Goal: Check status: Check status

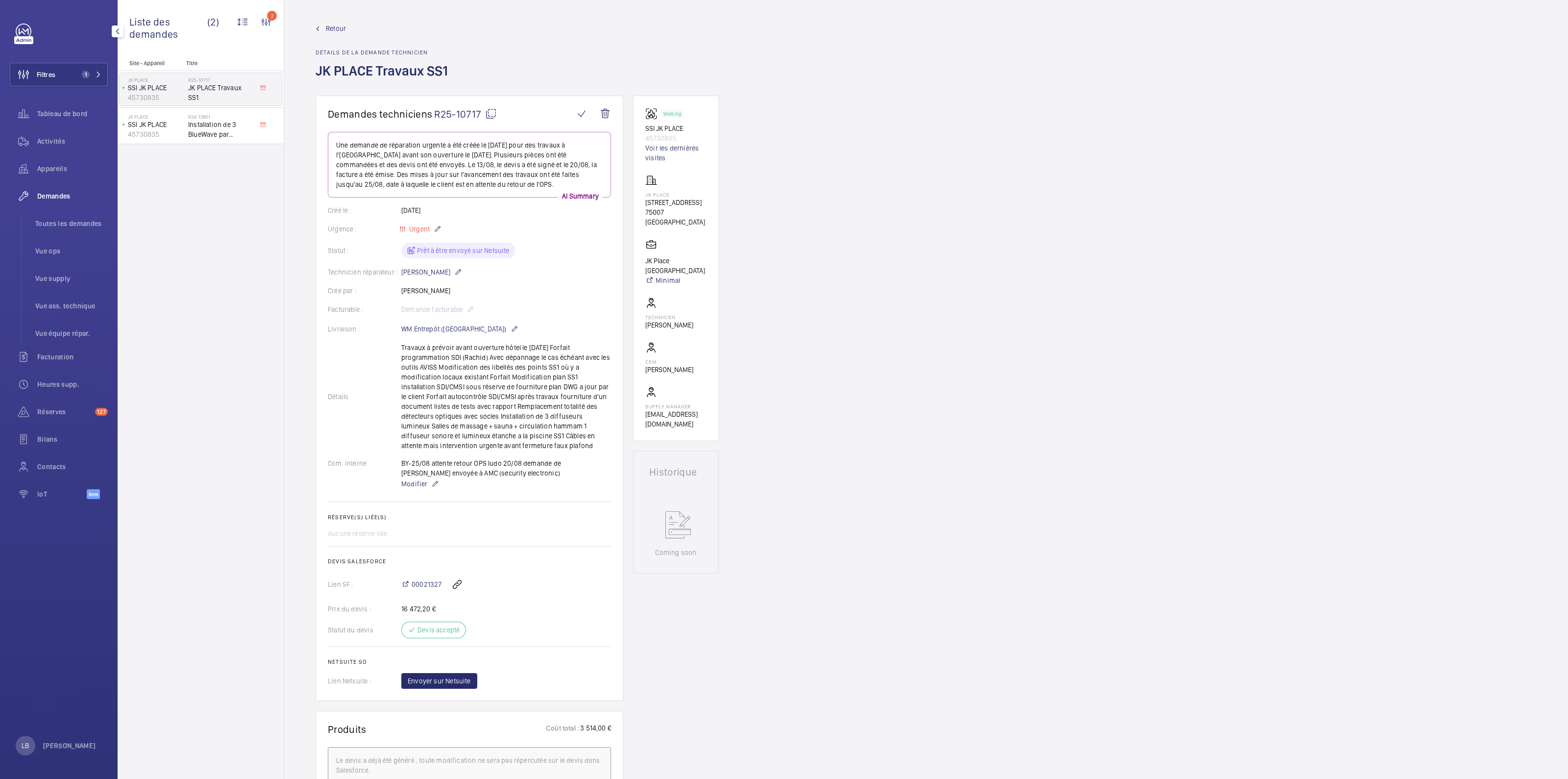
scroll to position [122, 0]
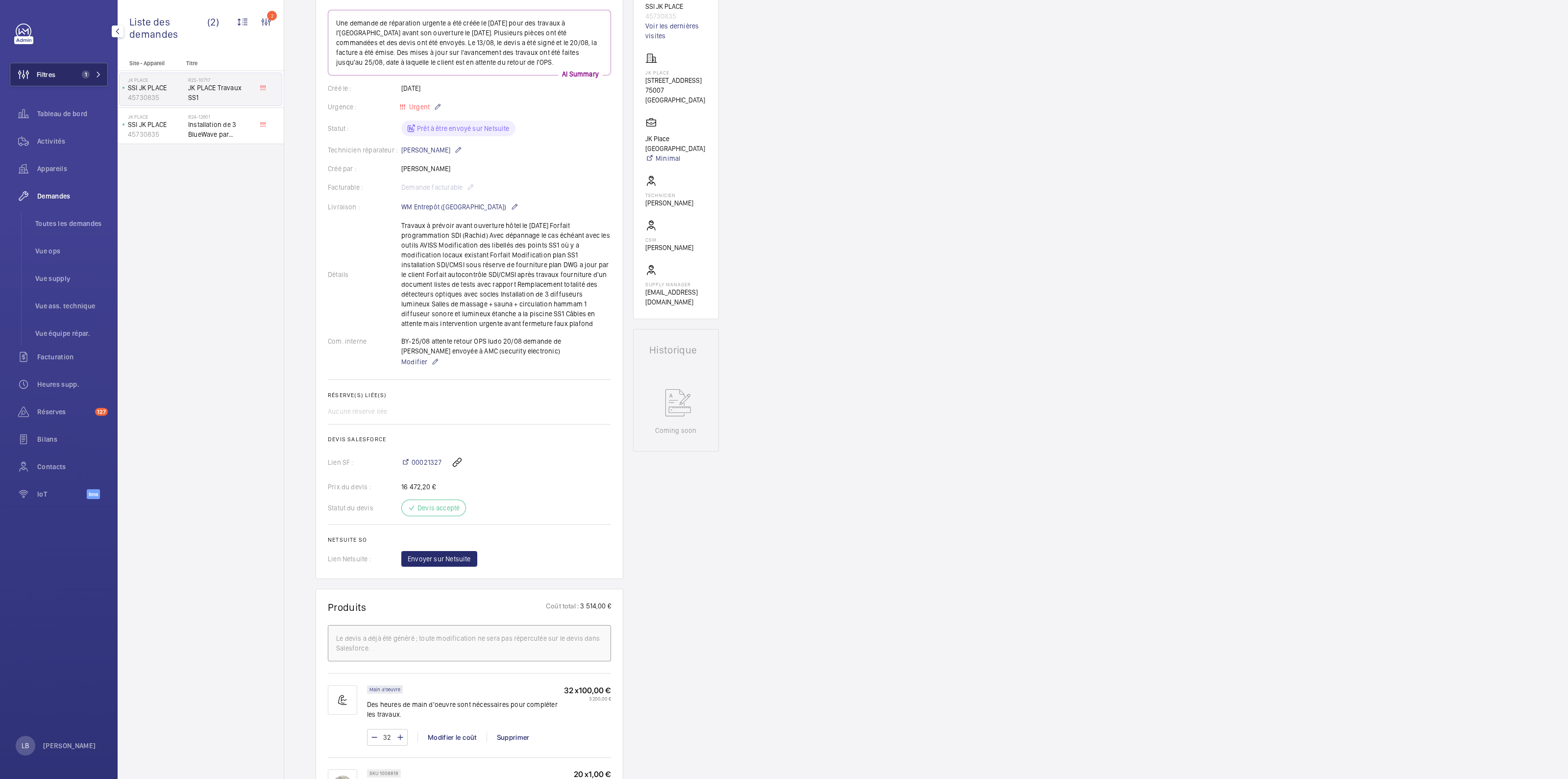
click at [58, 71] on button "Filtres 1" at bounding box center [58, 74] width 98 height 24
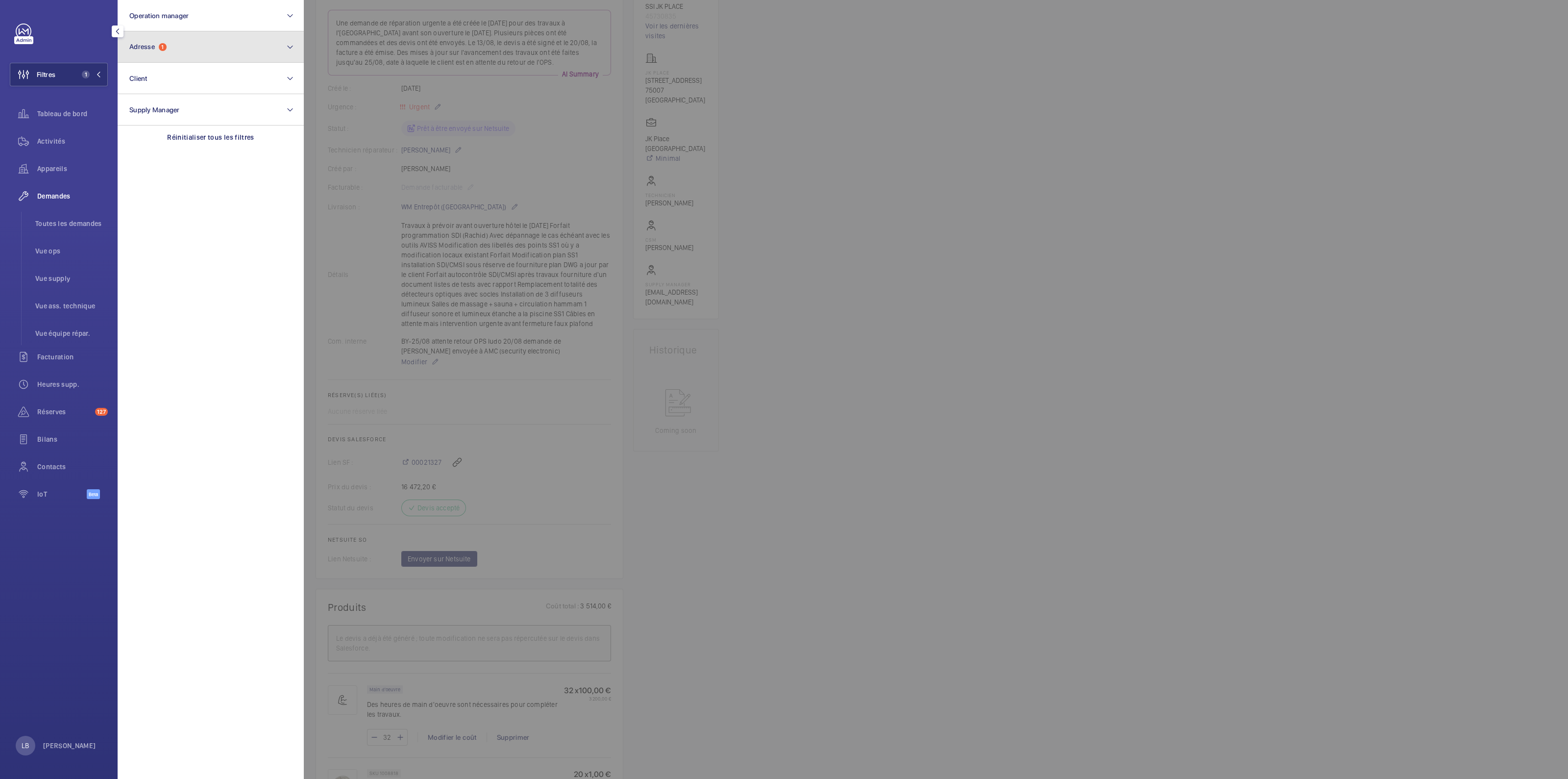
drag, startPoint x: 195, startPoint y: 39, endPoint x: 191, endPoint y: 45, distance: 7.2
click at [195, 38] on button "Adresse 1" at bounding box center [211, 48] width 186 height 32
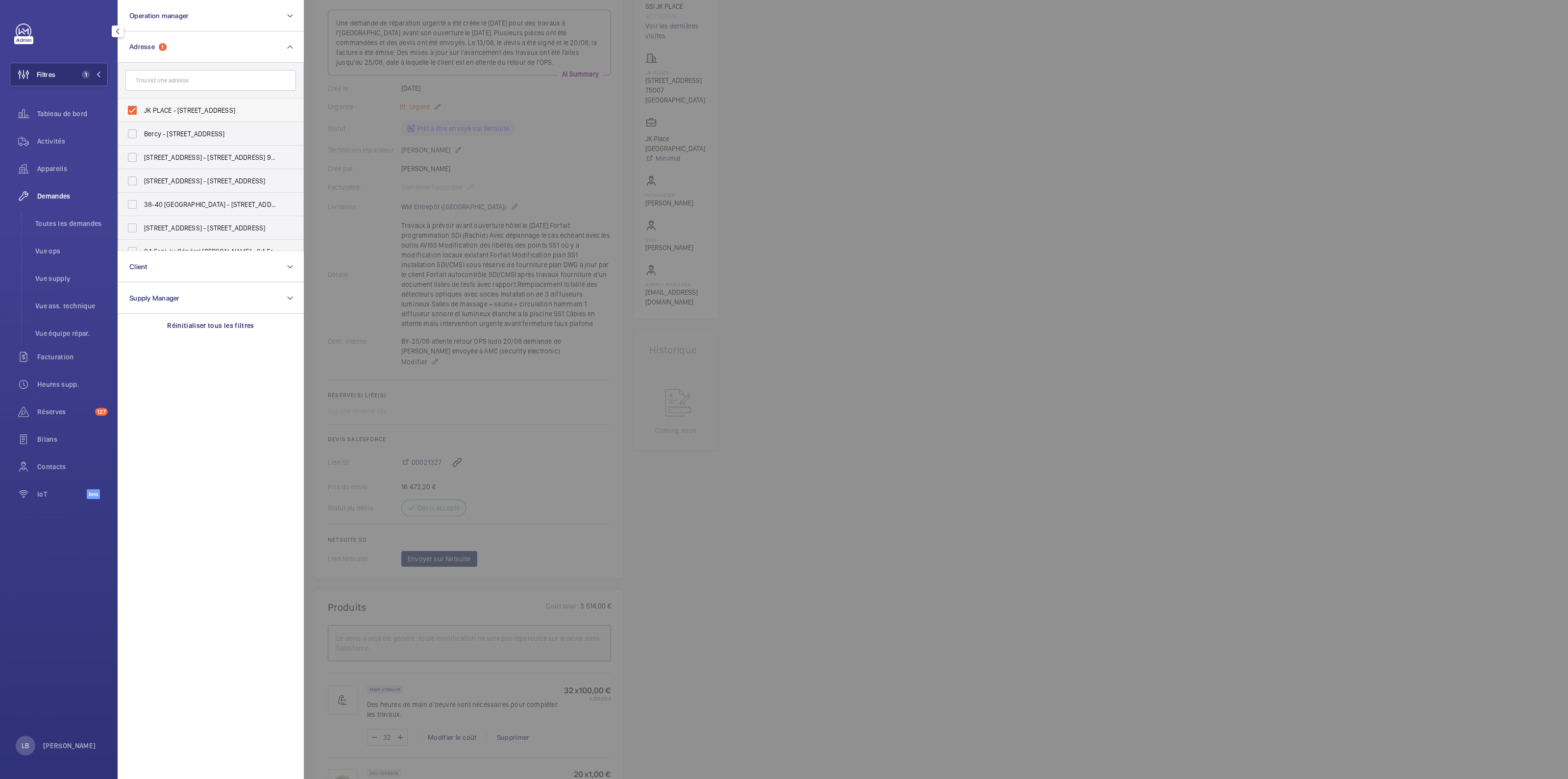
click at [132, 110] on label "JK PLACE - [STREET_ADDRESS]" at bounding box center [203, 110] width 170 height 24
click at [132, 110] on input "JK PLACE - [STREET_ADDRESS]" at bounding box center [132, 110] width 19 height 19
checkbox input "false"
click at [161, 82] on input "text" at bounding box center [211, 80] width 170 height 21
type input "Morning bourse"
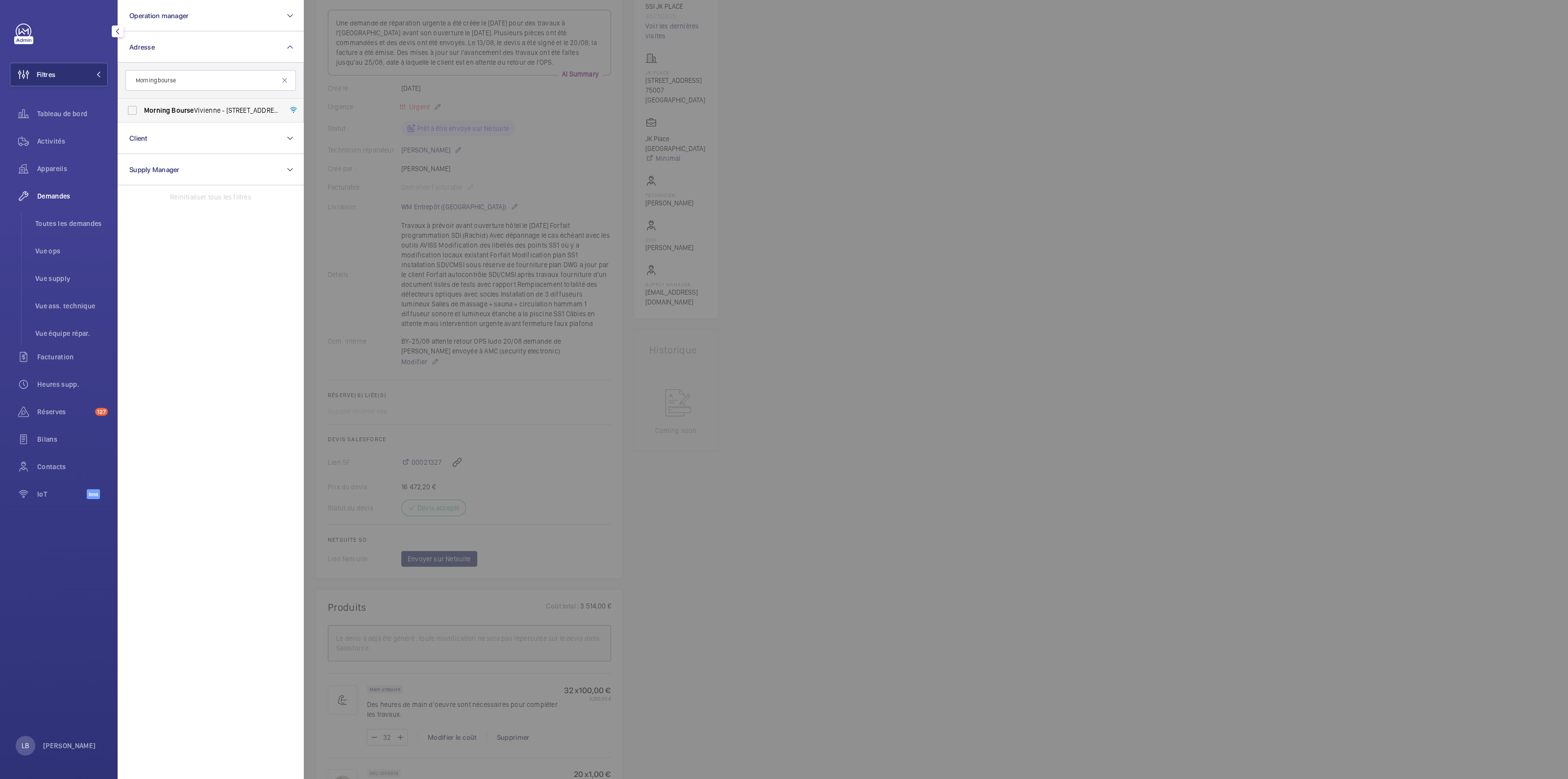
click at [138, 109] on label "Morning Bourse Vivienne - [STREET_ADDRESS]" at bounding box center [203, 110] width 170 height 24
click at [138, 109] on input "Morning Bourse Vivienne - [STREET_ADDRESS]" at bounding box center [132, 110] width 19 height 19
checkbox input "true"
click at [1017, 305] on div at bounding box center [1088, 389] width 1568 height 779
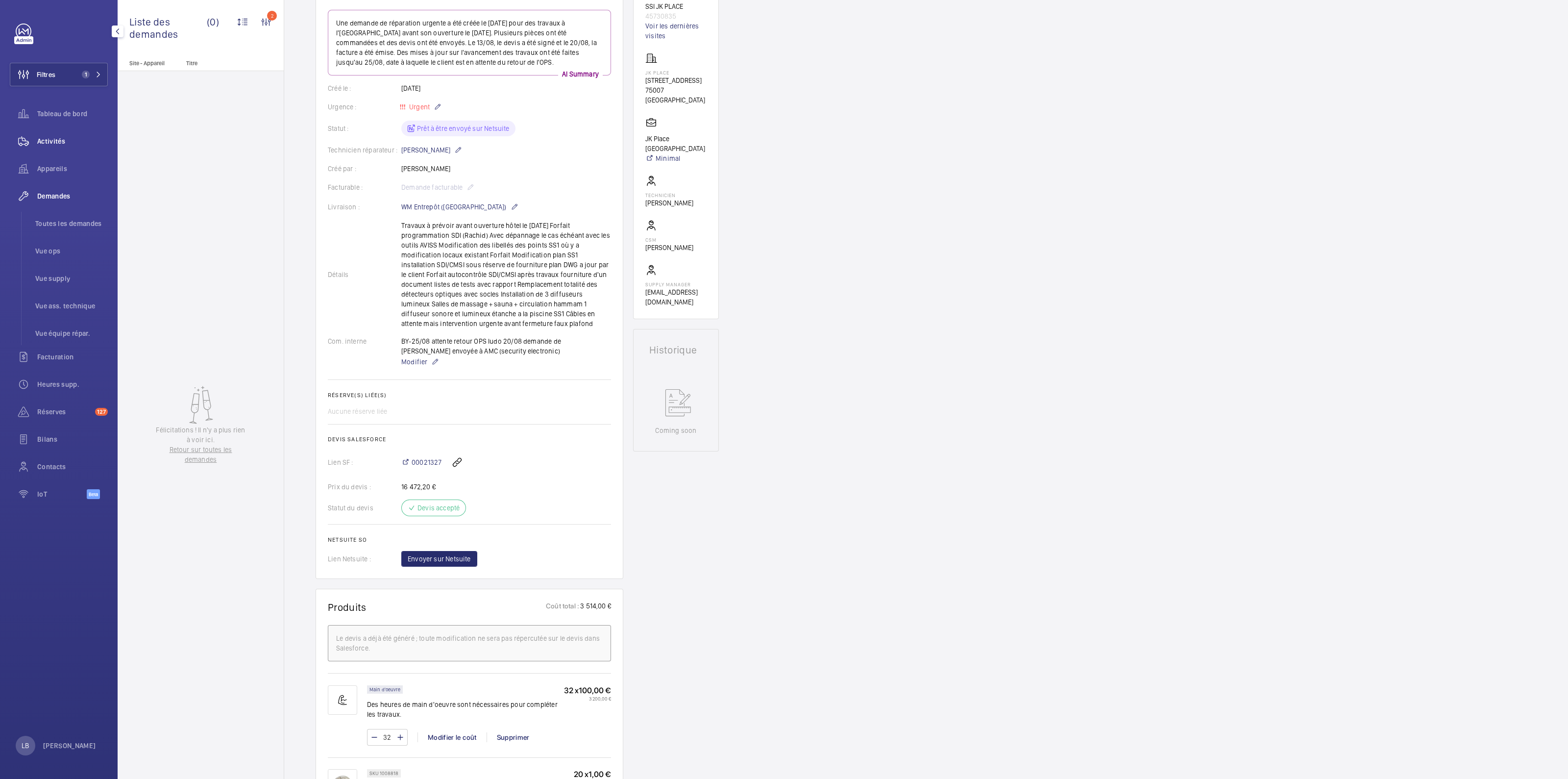
click at [46, 133] on div "Activités" at bounding box center [58, 141] width 98 height 24
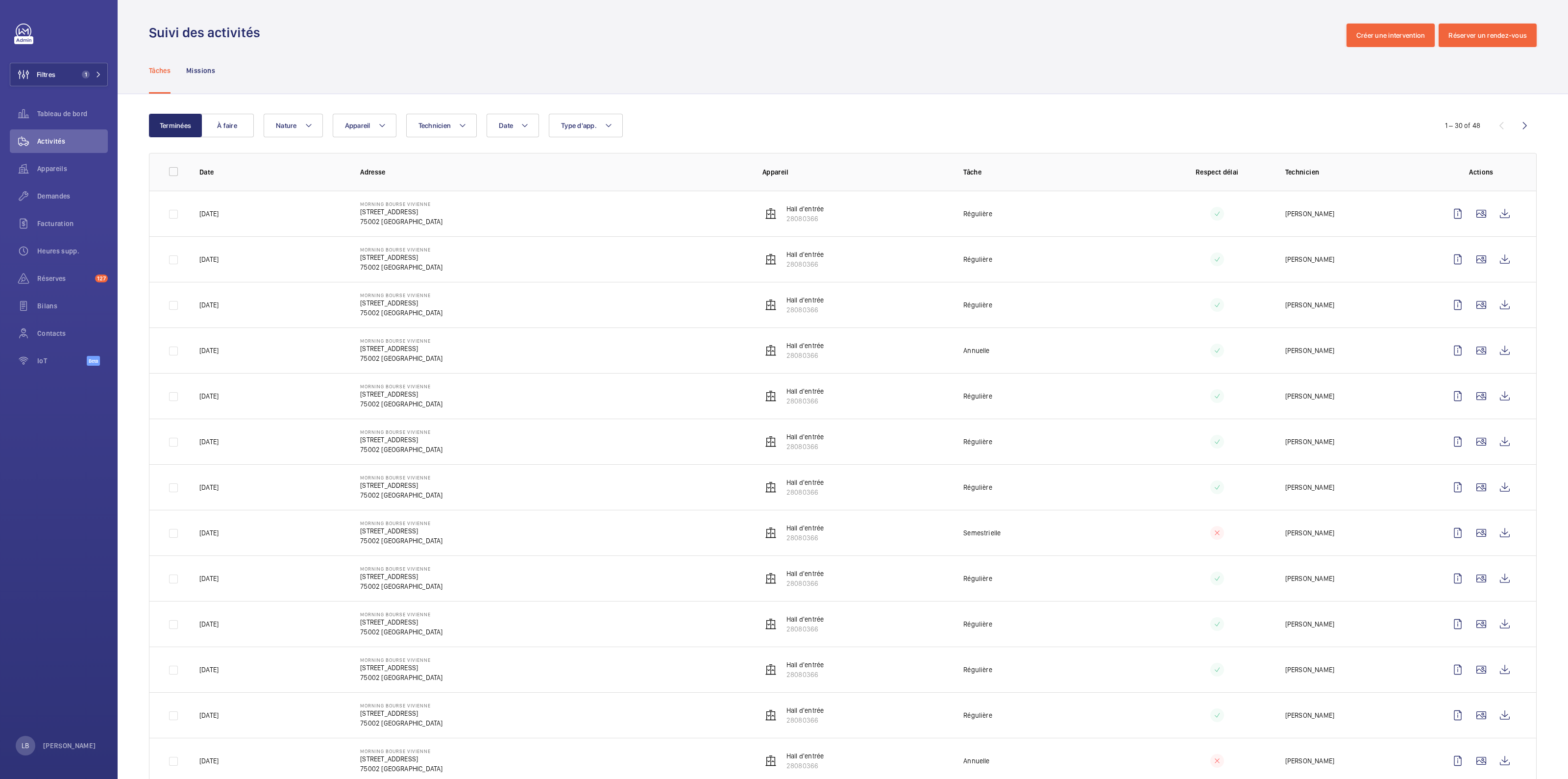
click at [841, 117] on div "Date Technicien Appareil Type d'app. Nature" at bounding box center [841, 125] width 1155 height 24
click at [758, 127] on div "Date Technicien Appareil Type d'app. Nature" at bounding box center [841, 125] width 1155 height 24
click at [335, 57] on div "Tâches Missions" at bounding box center [843, 70] width 1388 height 46
click at [718, 124] on div "Date Technicien Appareil Type d'app. Nature" at bounding box center [841, 125] width 1155 height 24
click at [586, 122] on span "Type d'app." at bounding box center [579, 125] width 36 height 8
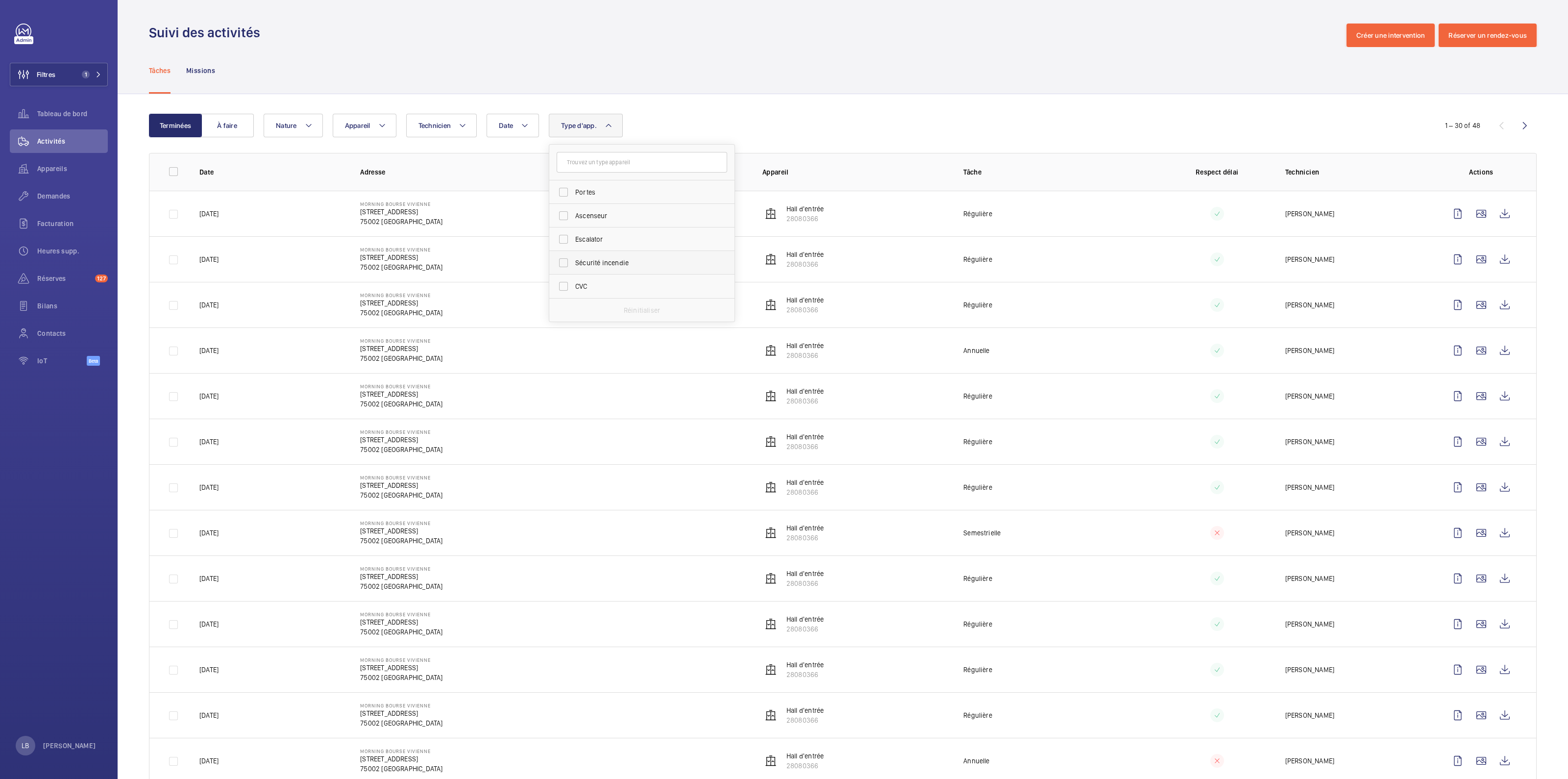
click at [566, 266] on label "Sécurité incendie" at bounding box center [634, 263] width 170 height 24
click at [566, 266] on input "Sécurité incendie" at bounding box center [564, 263] width 19 height 19
checkbox input "true"
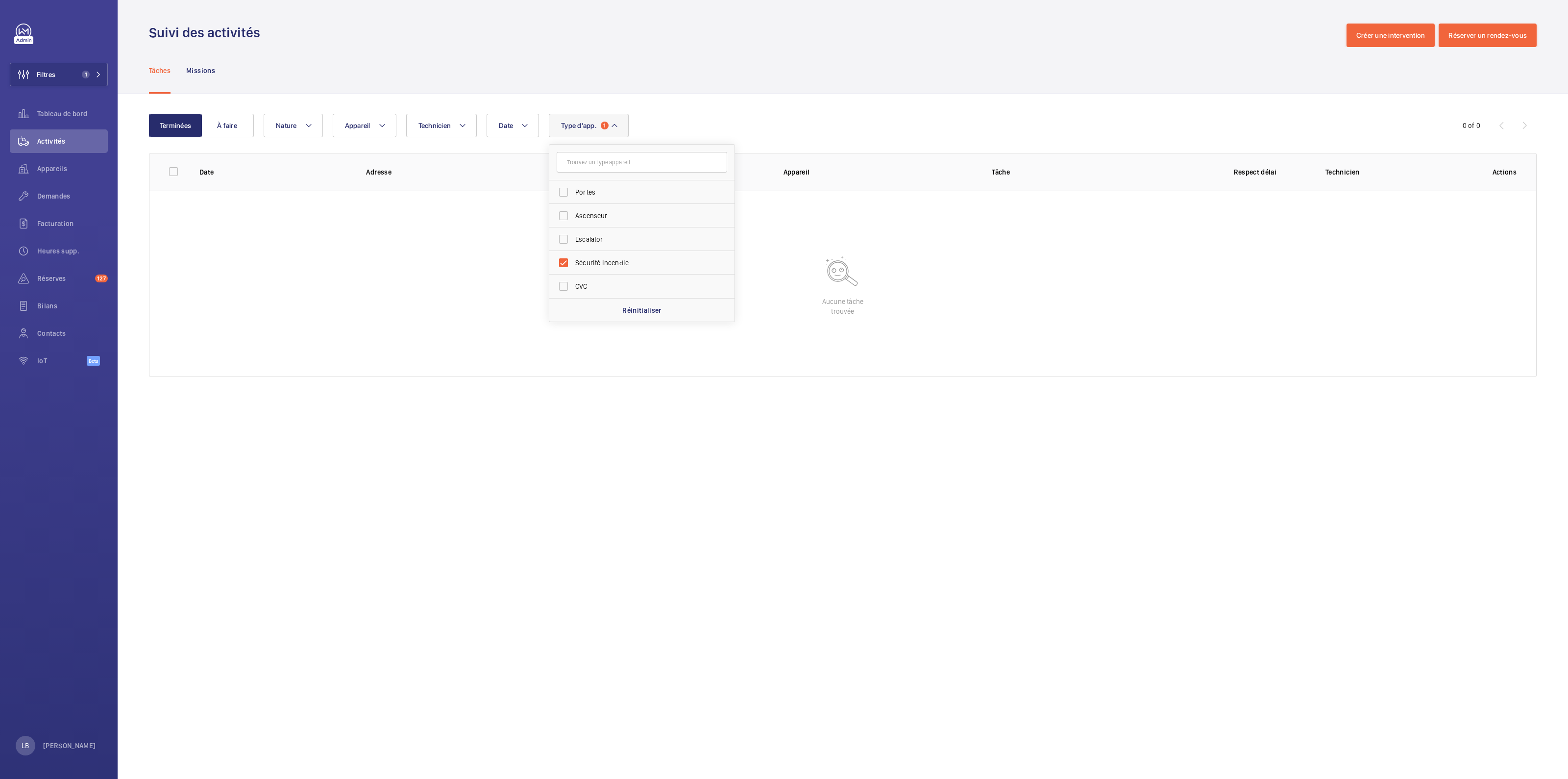
click at [665, 45] on div "Suivi des activités Créer une intervention Réserver un rendez-vous" at bounding box center [843, 35] width 1388 height 24
click at [66, 202] on div "Demandes" at bounding box center [58, 196] width 98 height 24
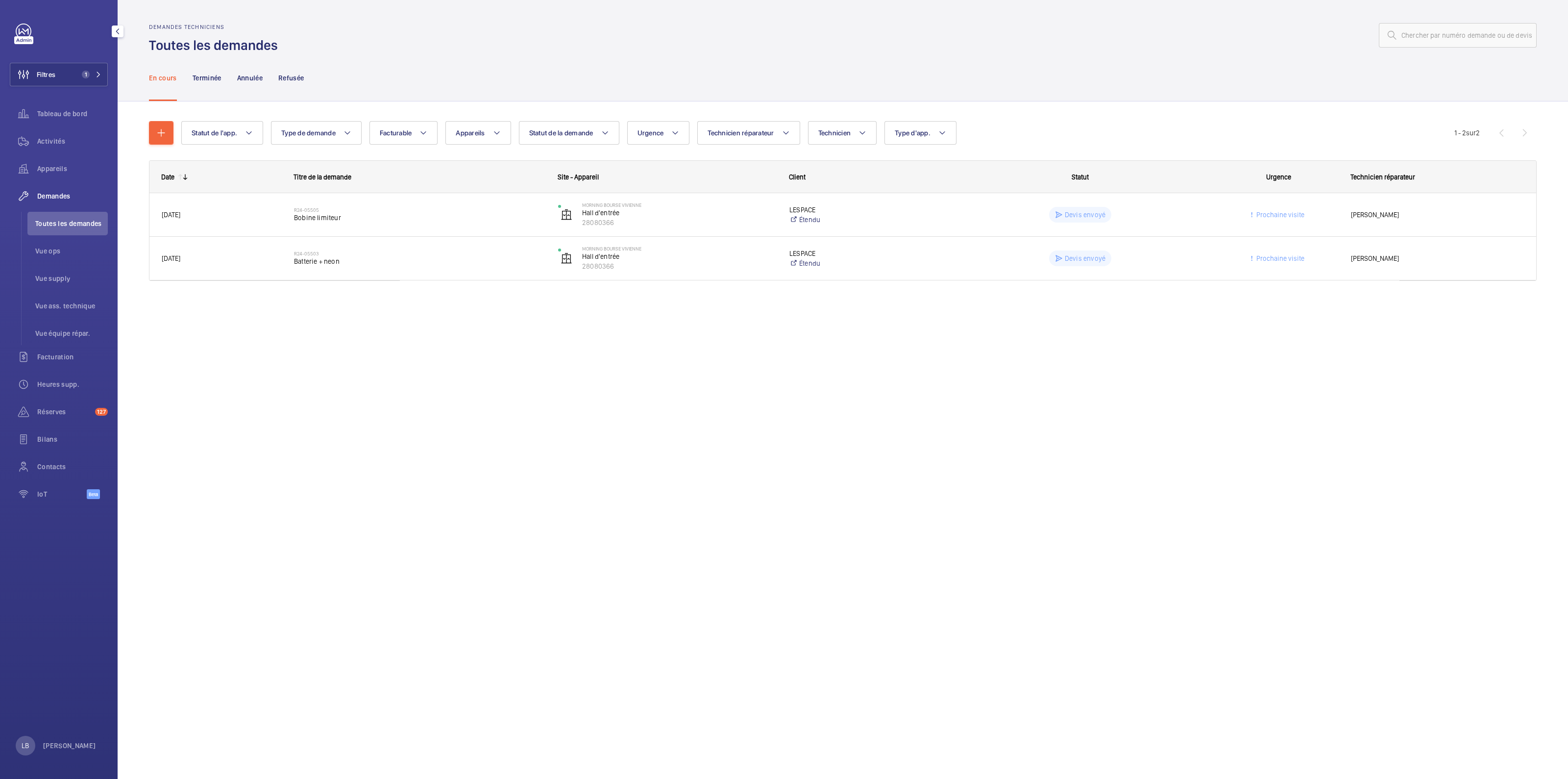
click at [95, 60] on div "Filtres 1 Tableau de bord Activités Appareils Demandes Toutes les demandes Vue …" at bounding box center [58, 267] width 98 height 487
click at [86, 76] on span "1" at bounding box center [85, 74] width 8 height 8
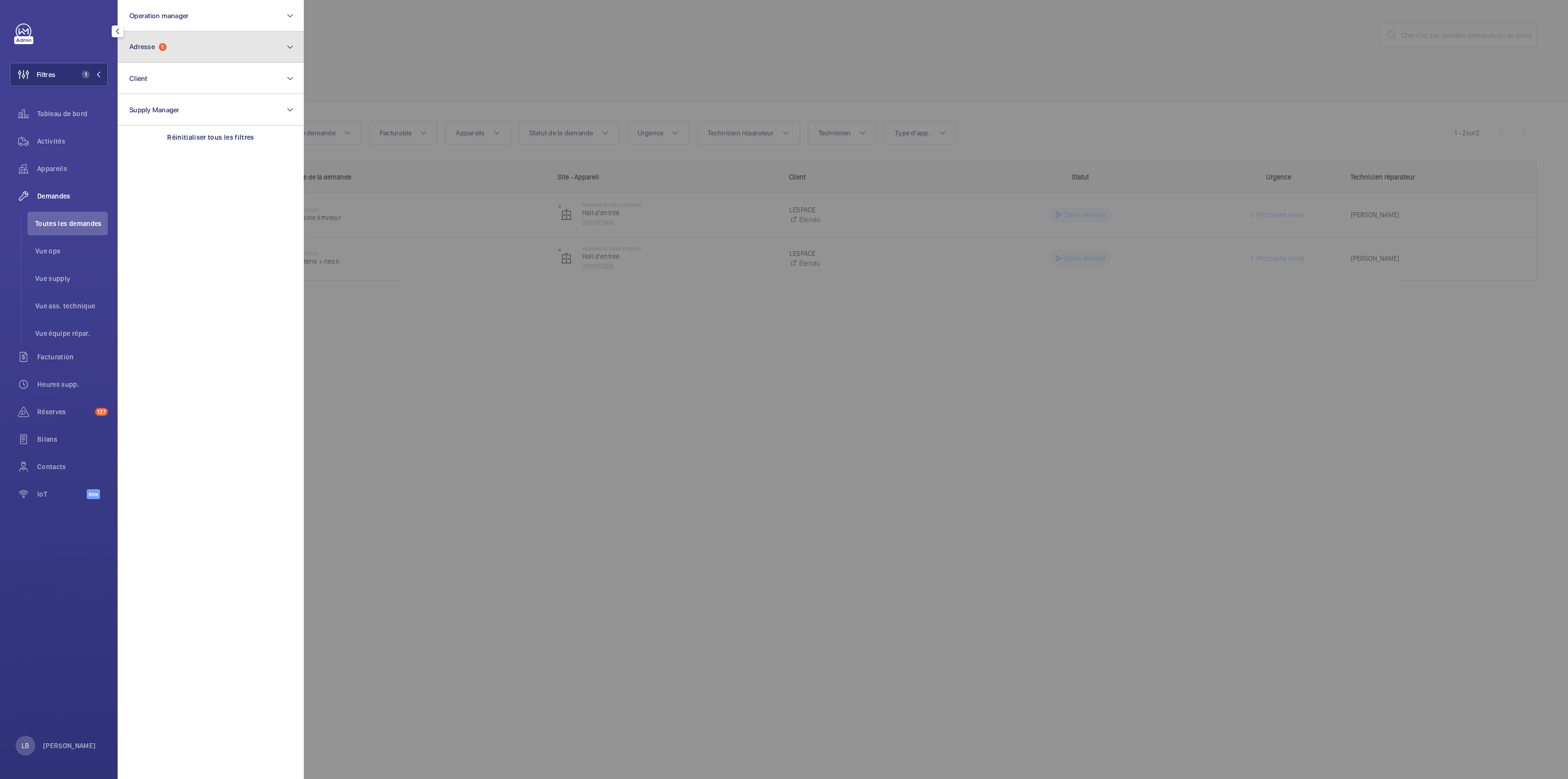
click at [144, 58] on button "Adresse 1" at bounding box center [211, 48] width 186 height 32
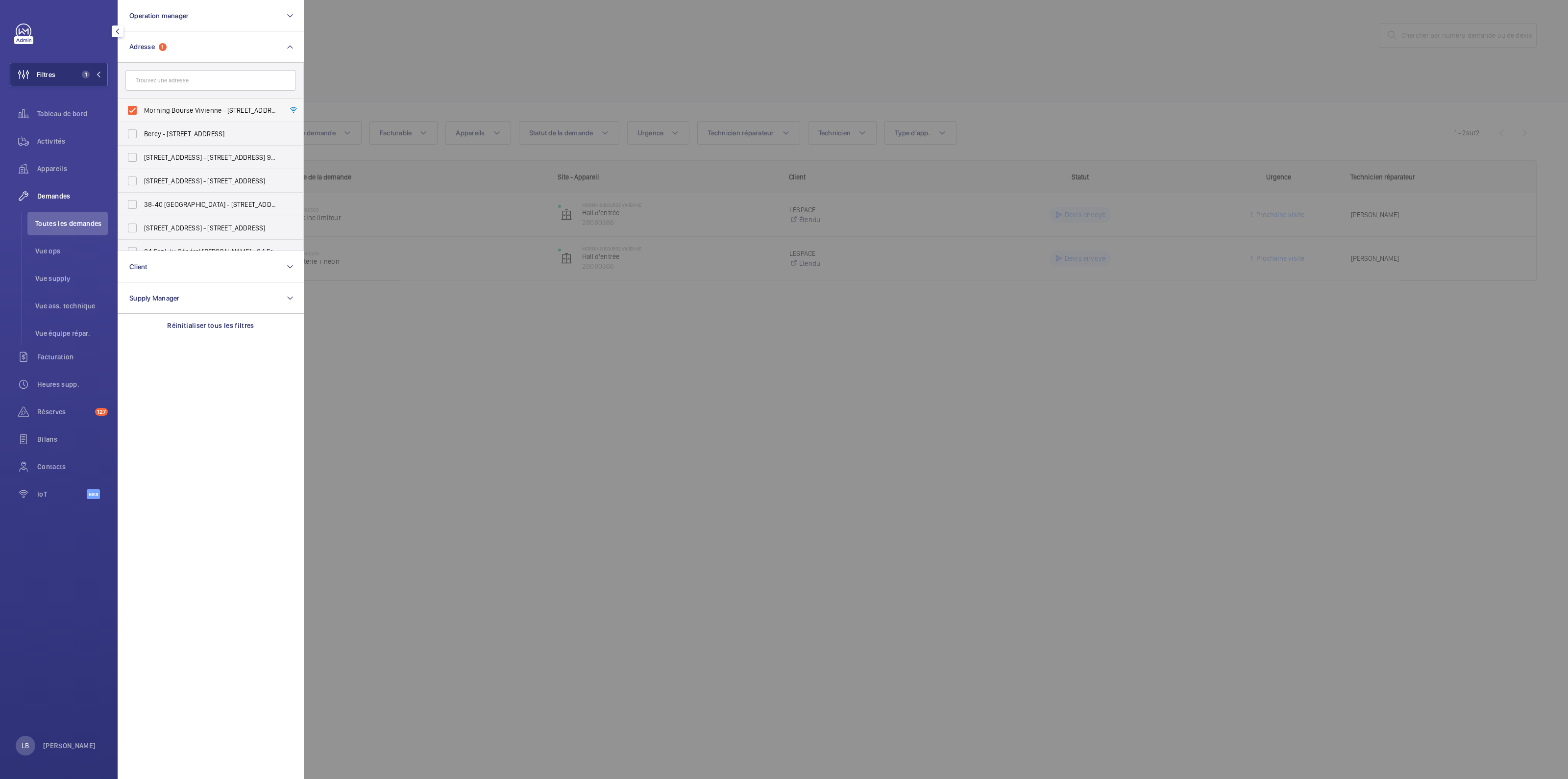
click at [130, 110] on label "Morning Bourse Vivienne - [STREET_ADDRESS]" at bounding box center [203, 110] width 170 height 24
click at [130, 110] on input "Morning Bourse Vivienne - [STREET_ADDRESS]" at bounding box center [132, 110] width 19 height 19
checkbox input "false"
click at [159, 82] on input "text" at bounding box center [211, 80] width 170 height 21
type input "morning"
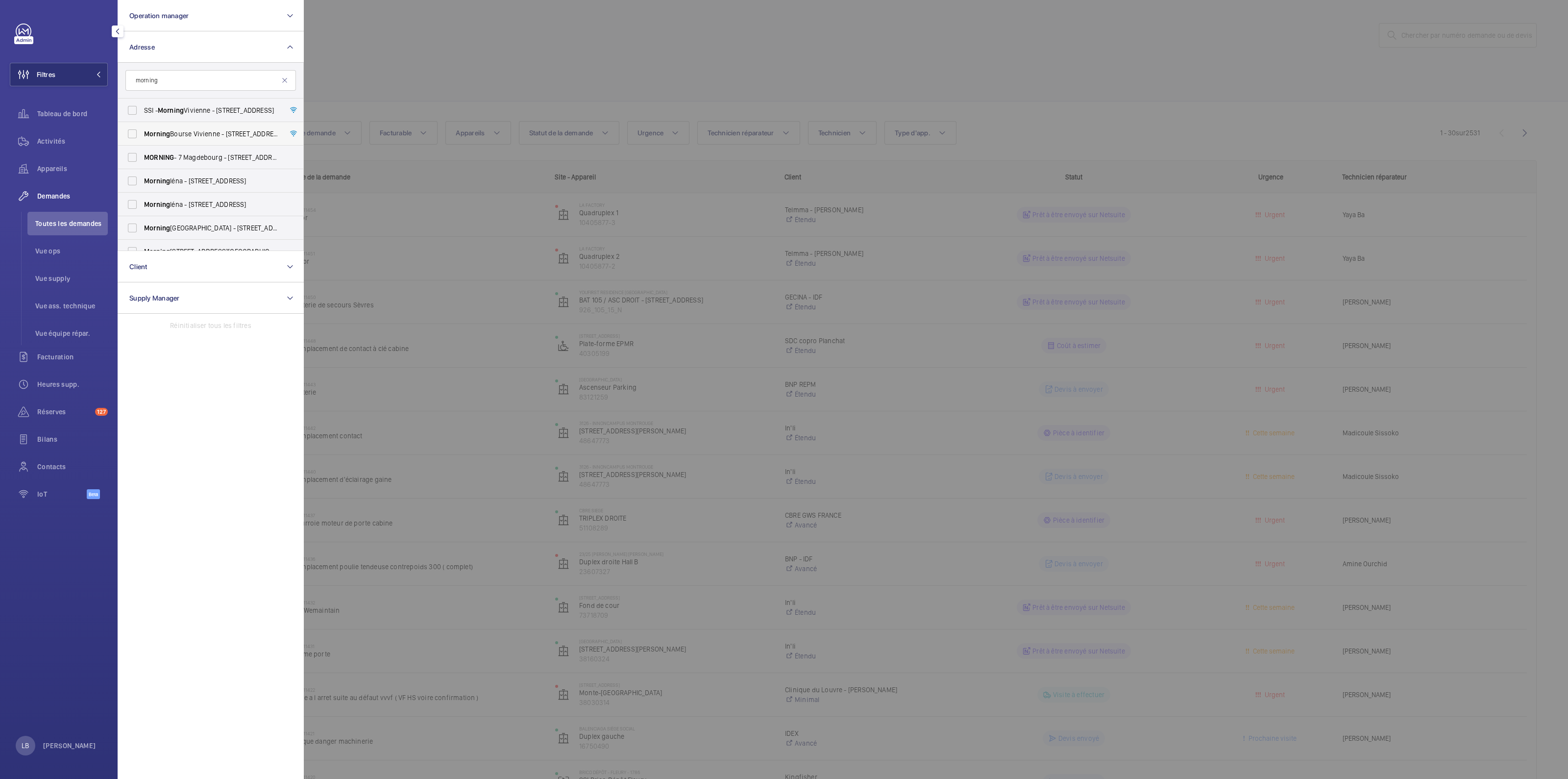
click at [136, 132] on label "Morning Bourse Vivienne - [STREET_ADDRESS]" at bounding box center [203, 133] width 170 height 24
click at [136, 132] on input "Morning Bourse Vivienne - [STREET_ADDRESS]" at bounding box center [132, 134] width 19 height 19
checkbox input "true"
click at [132, 107] on label "SSI - Morning Vivienne - [STREET_ADDRESS]" at bounding box center [203, 110] width 170 height 24
click at [132, 107] on input "SSI - Morning Vivienne - [STREET_ADDRESS]" at bounding box center [132, 110] width 19 height 19
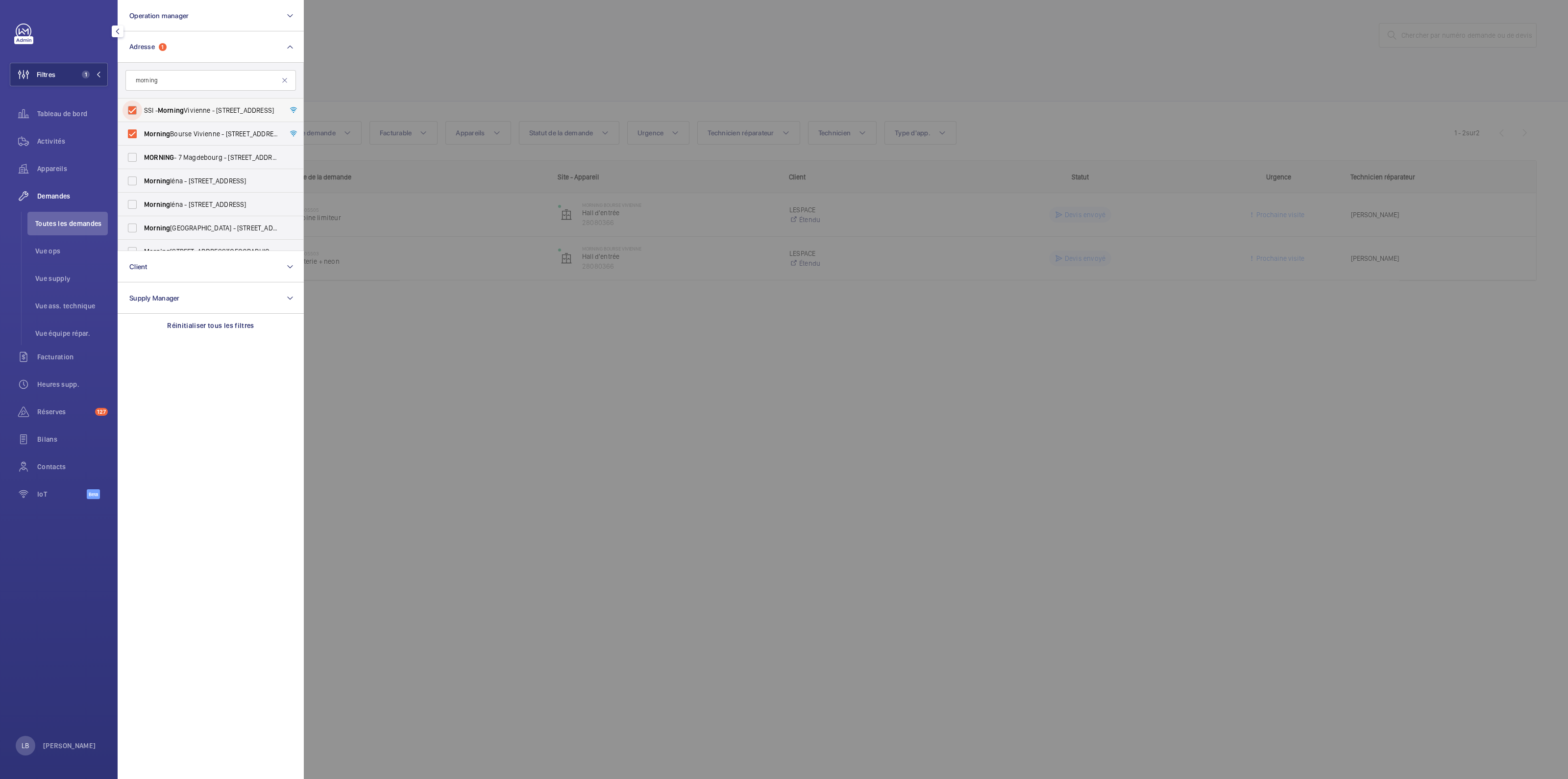
checkbox input "true"
click at [132, 131] on label "Morning Bourse Vivienne - [STREET_ADDRESS]" at bounding box center [203, 133] width 170 height 24
click at [132, 131] on input "Morning Bourse Vivienne - [STREET_ADDRESS]" at bounding box center [132, 134] width 19 height 19
checkbox input "false"
click at [446, 58] on div at bounding box center [1088, 389] width 1568 height 779
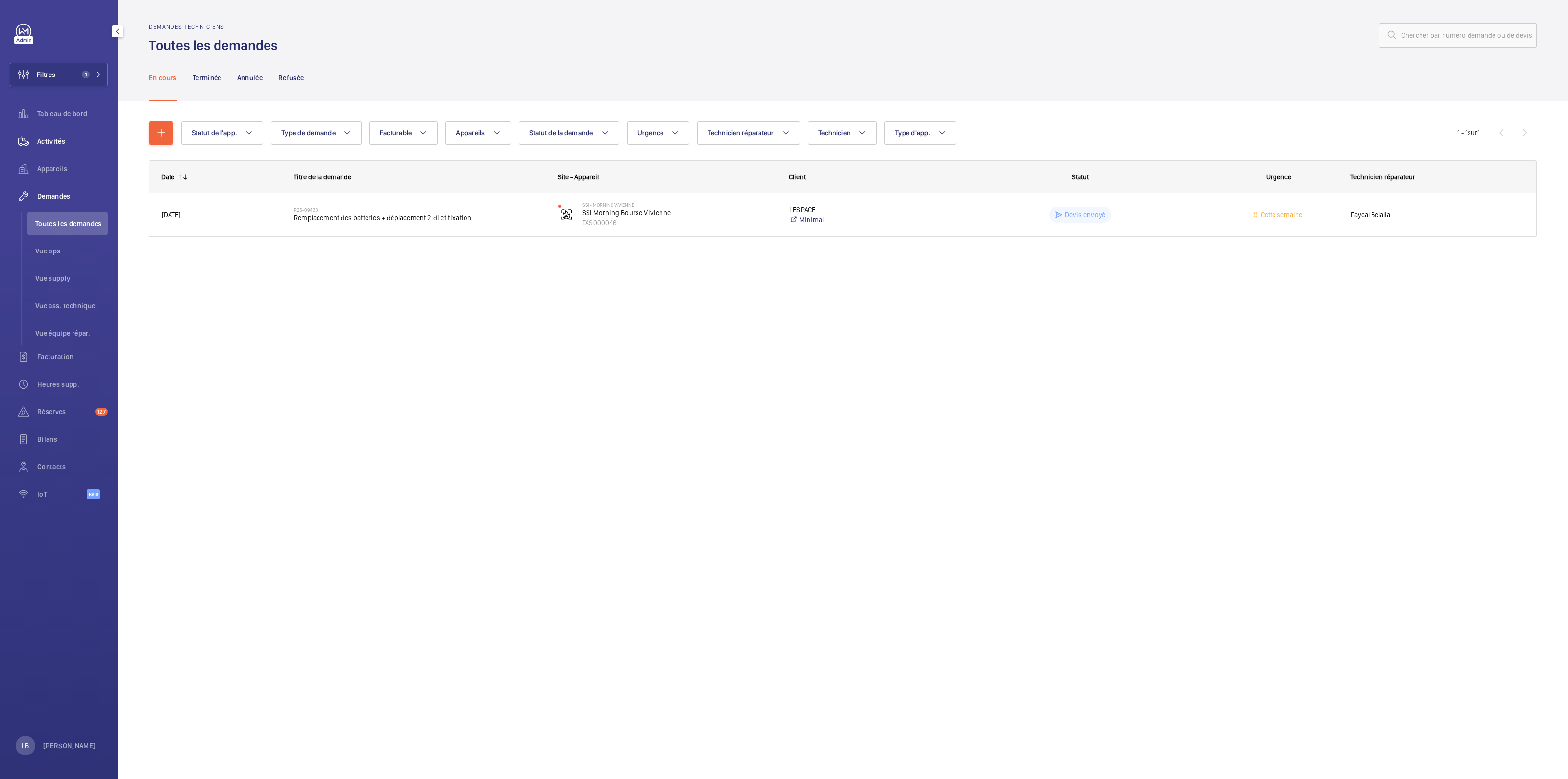
click at [57, 139] on span "Activités" at bounding box center [72, 141] width 71 height 10
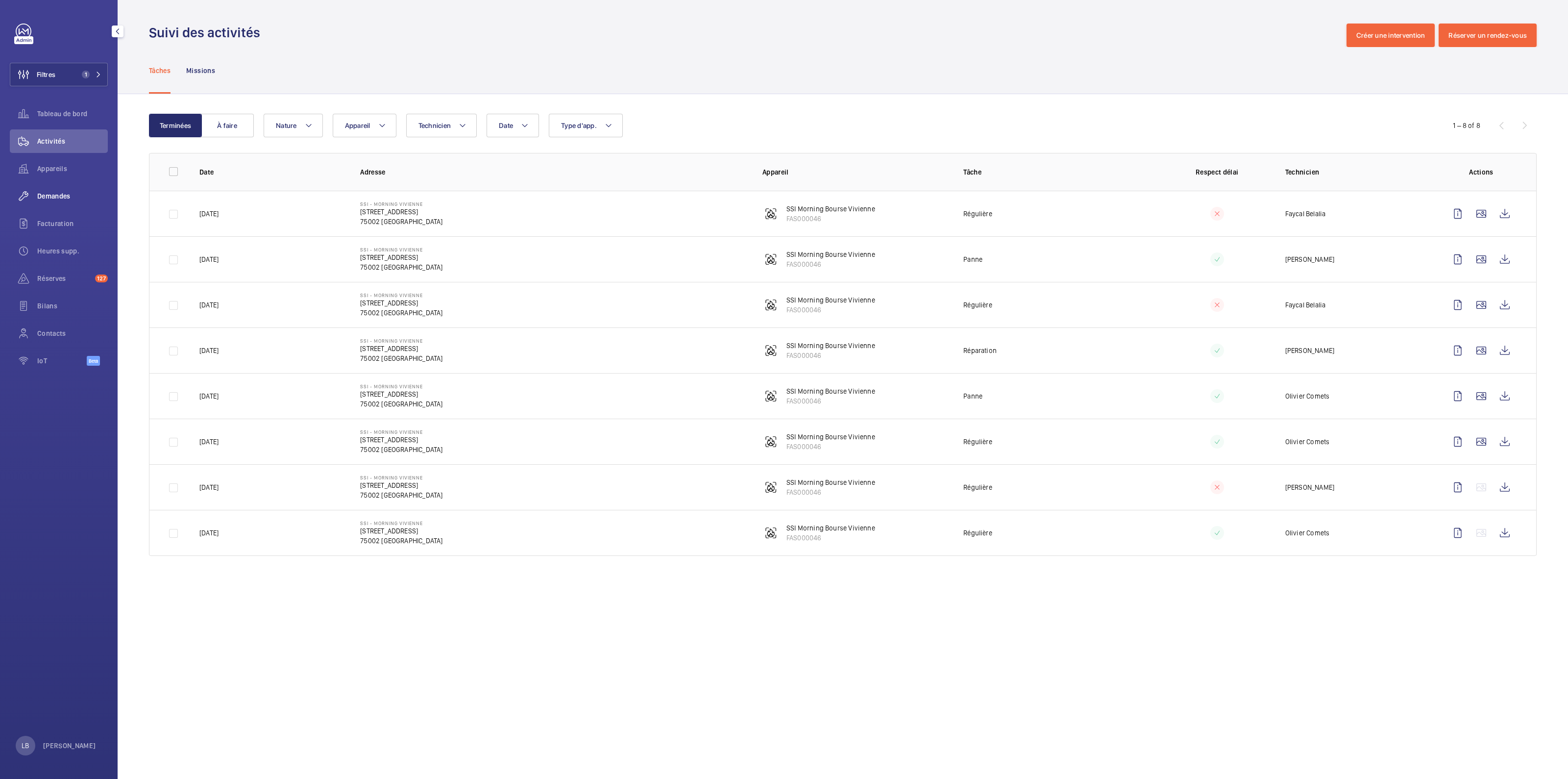
click at [47, 197] on span "Demandes" at bounding box center [72, 196] width 71 height 10
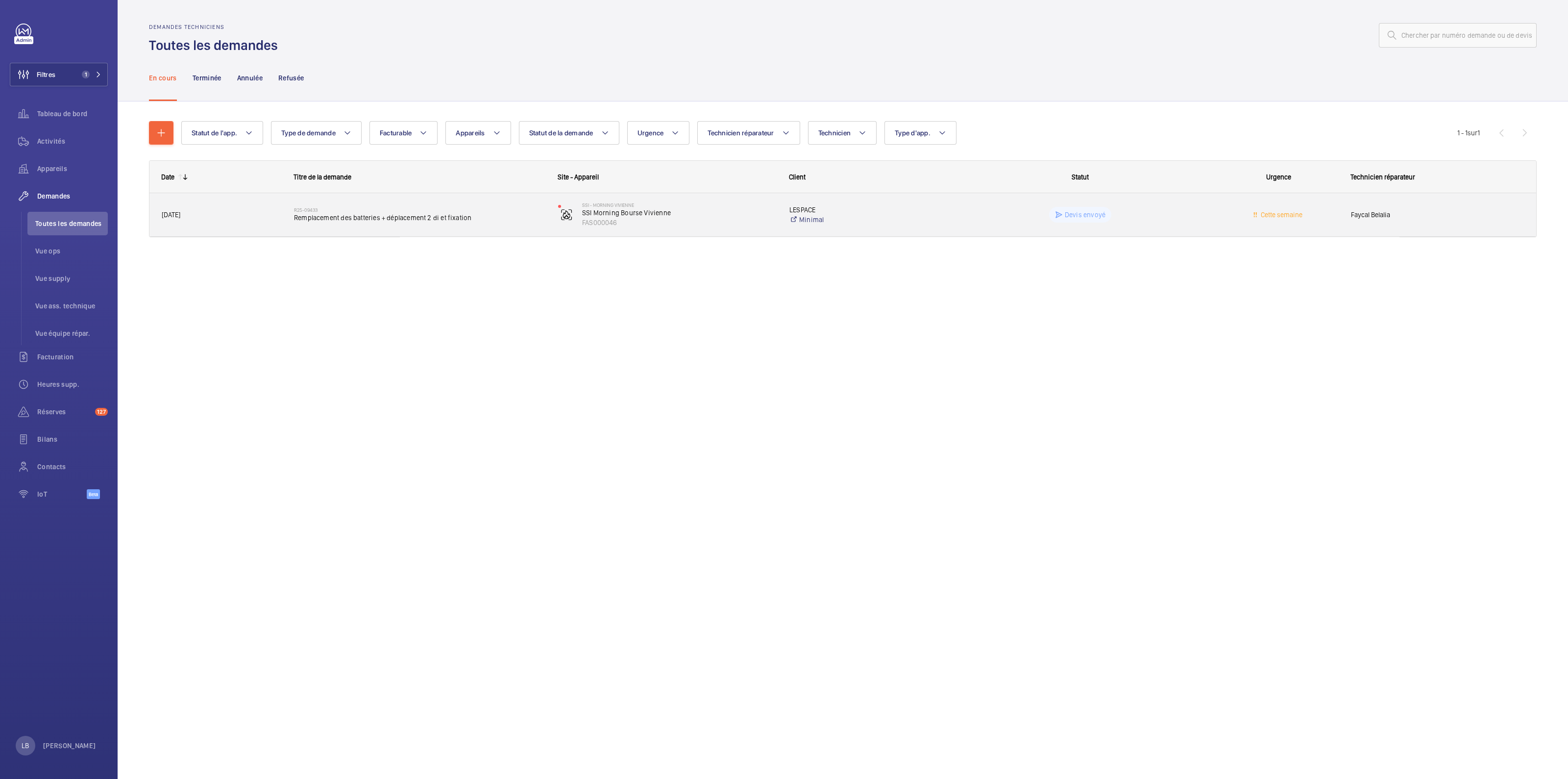
click at [1228, 211] on span "Cette semaine" at bounding box center [1278, 215] width 119 height 12
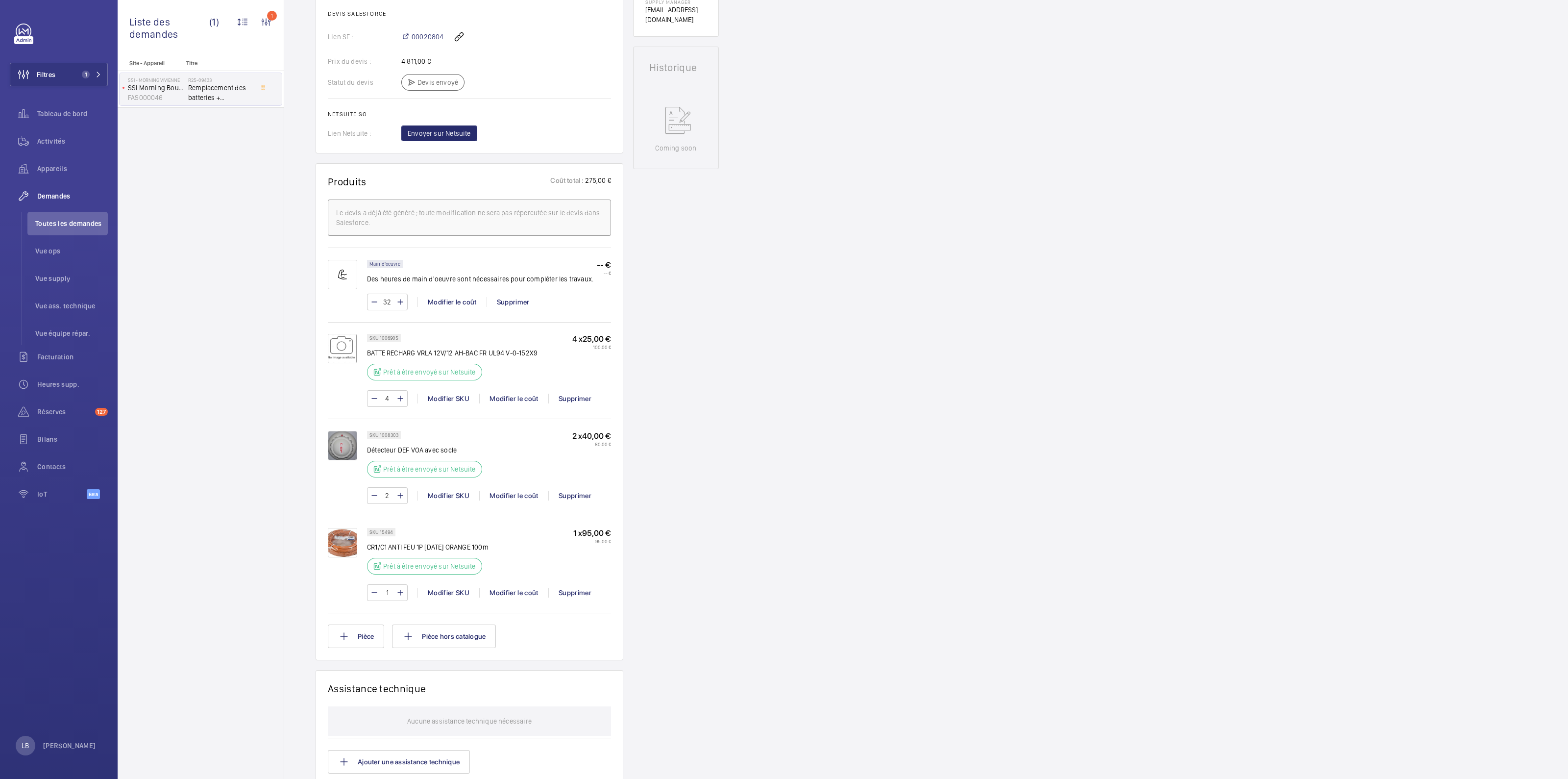
scroll to position [61, 0]
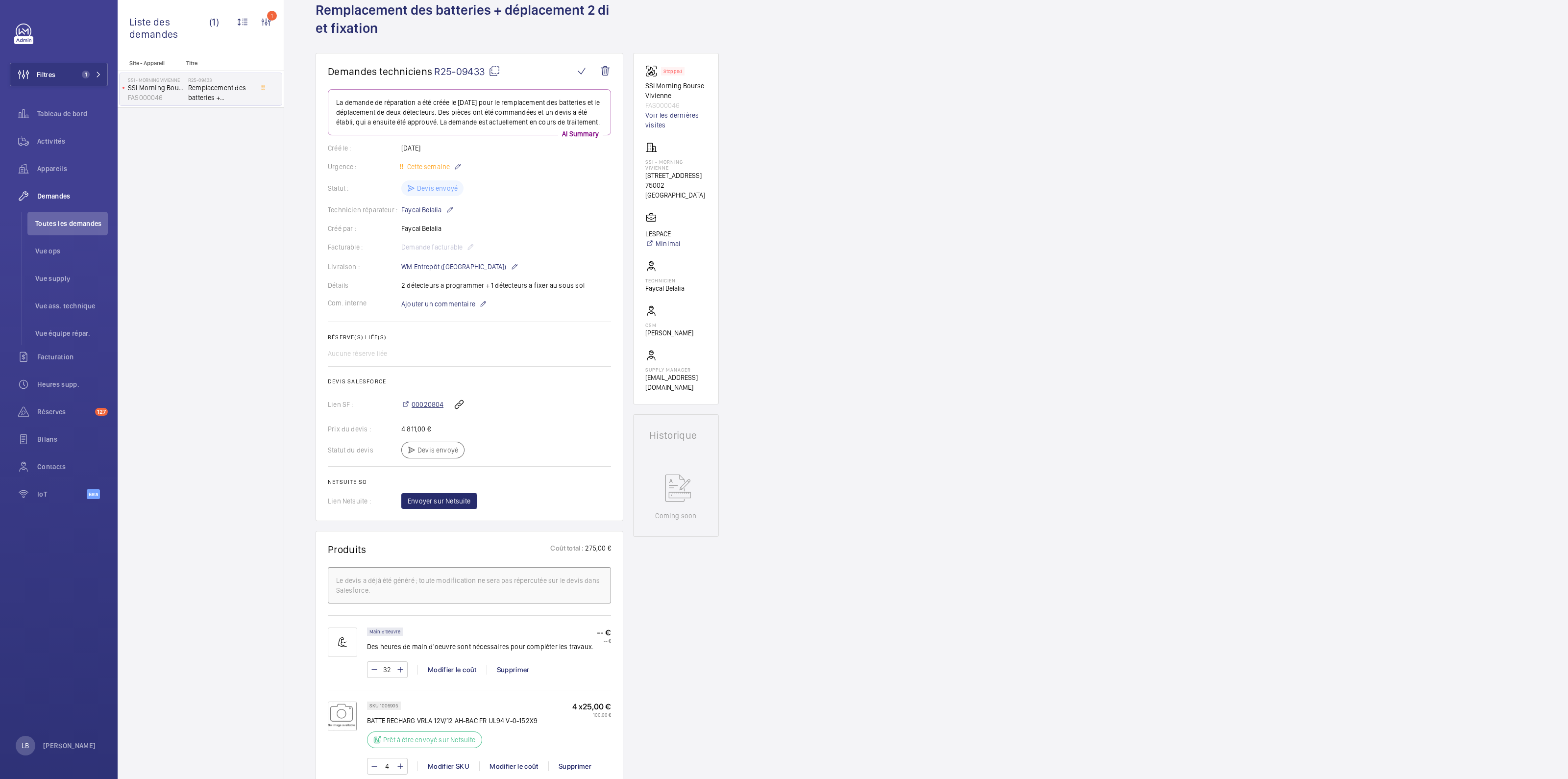
click at [419, 409] on span "00020804" at bounding box center [427, 404] width 32 height 10
click at [920, 453] on div "Demandes techniciens R25-09433 La demande de réparation a été créée le [DATE] p…" at bounding box center [926, 738] width 1284 height 1370
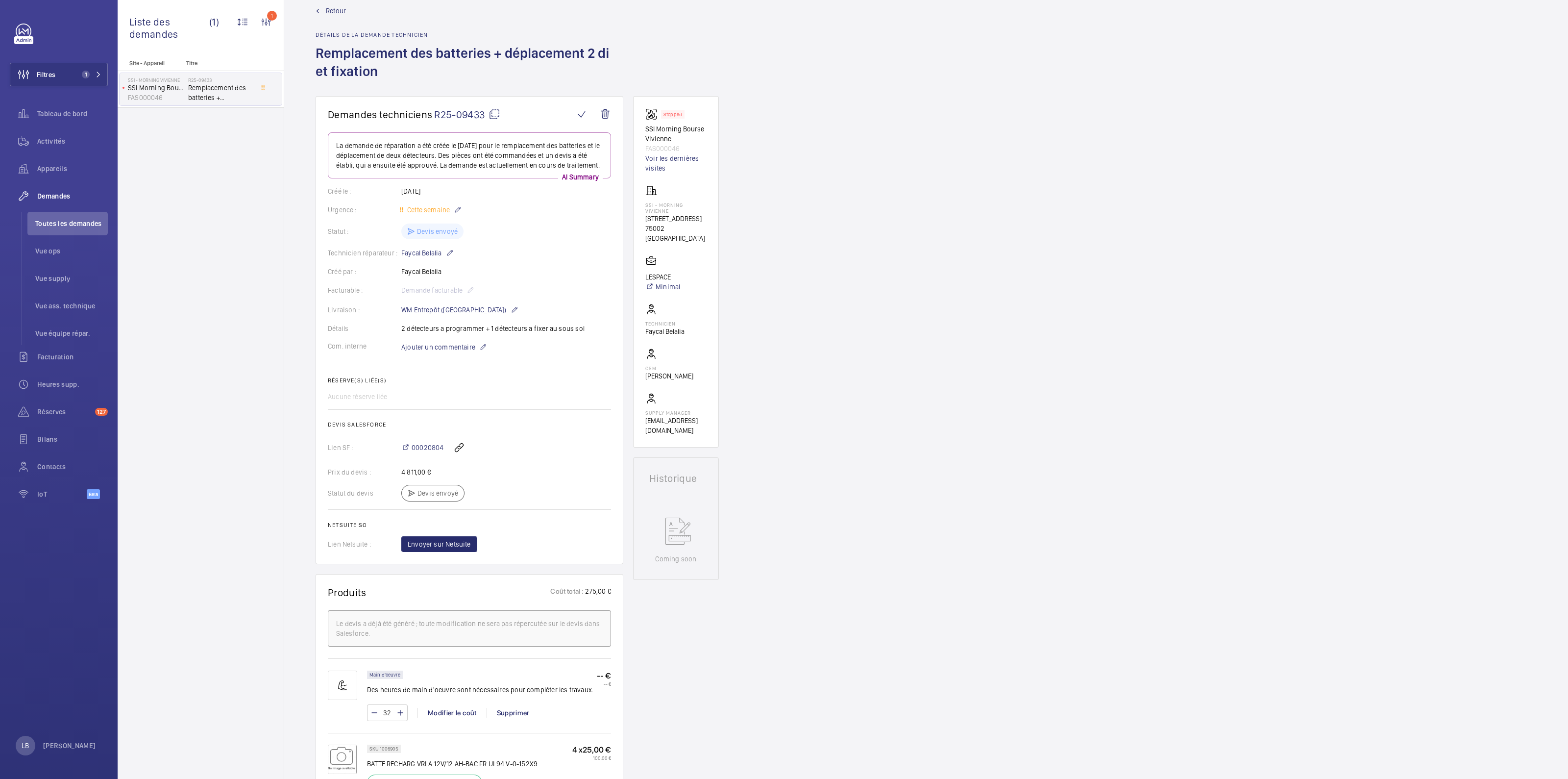
scroll to position [0, 0]
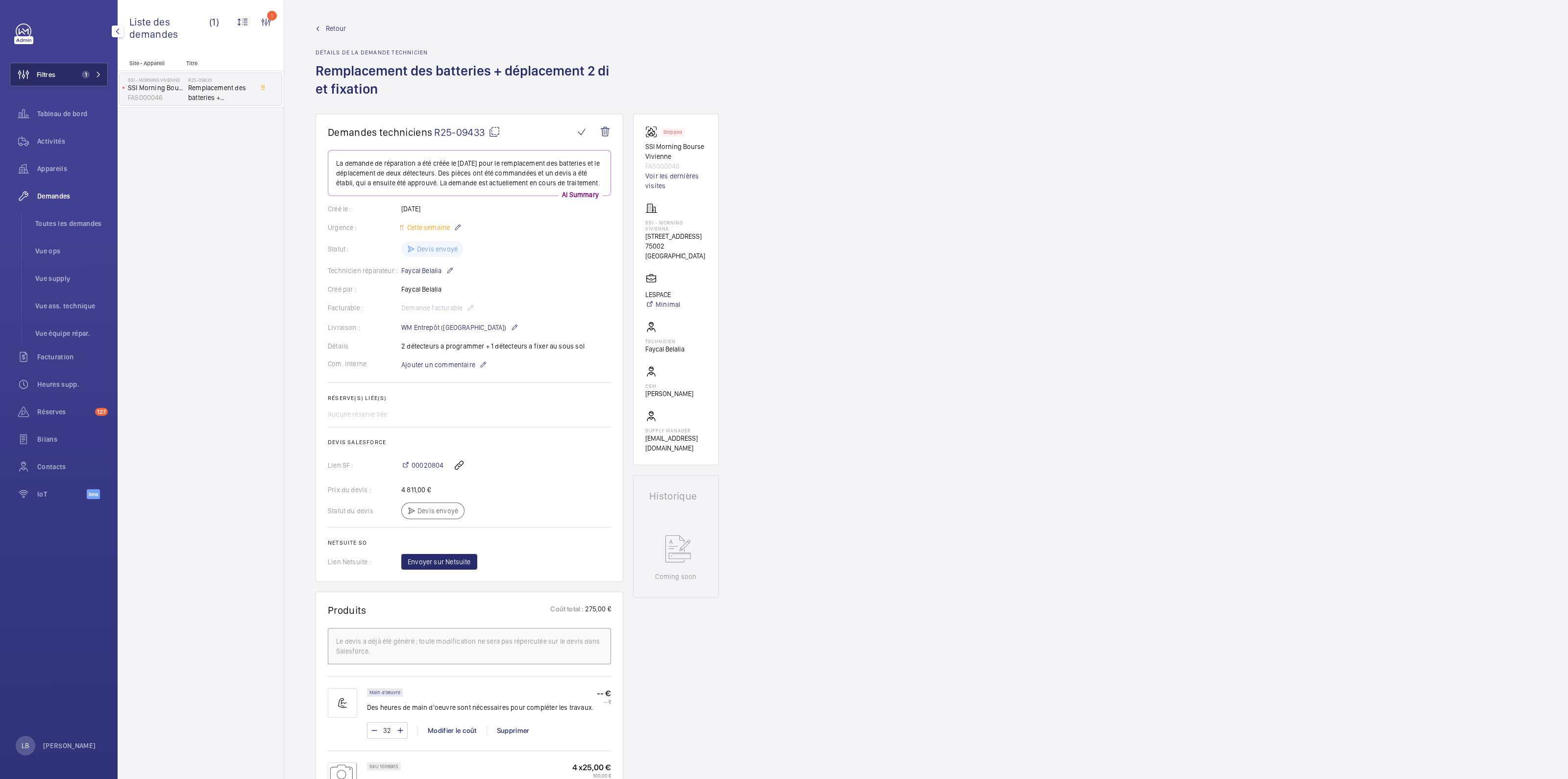
click at [72, 69] on button "Filtres 1" at bounding box center [58, 74] width 98 height 24
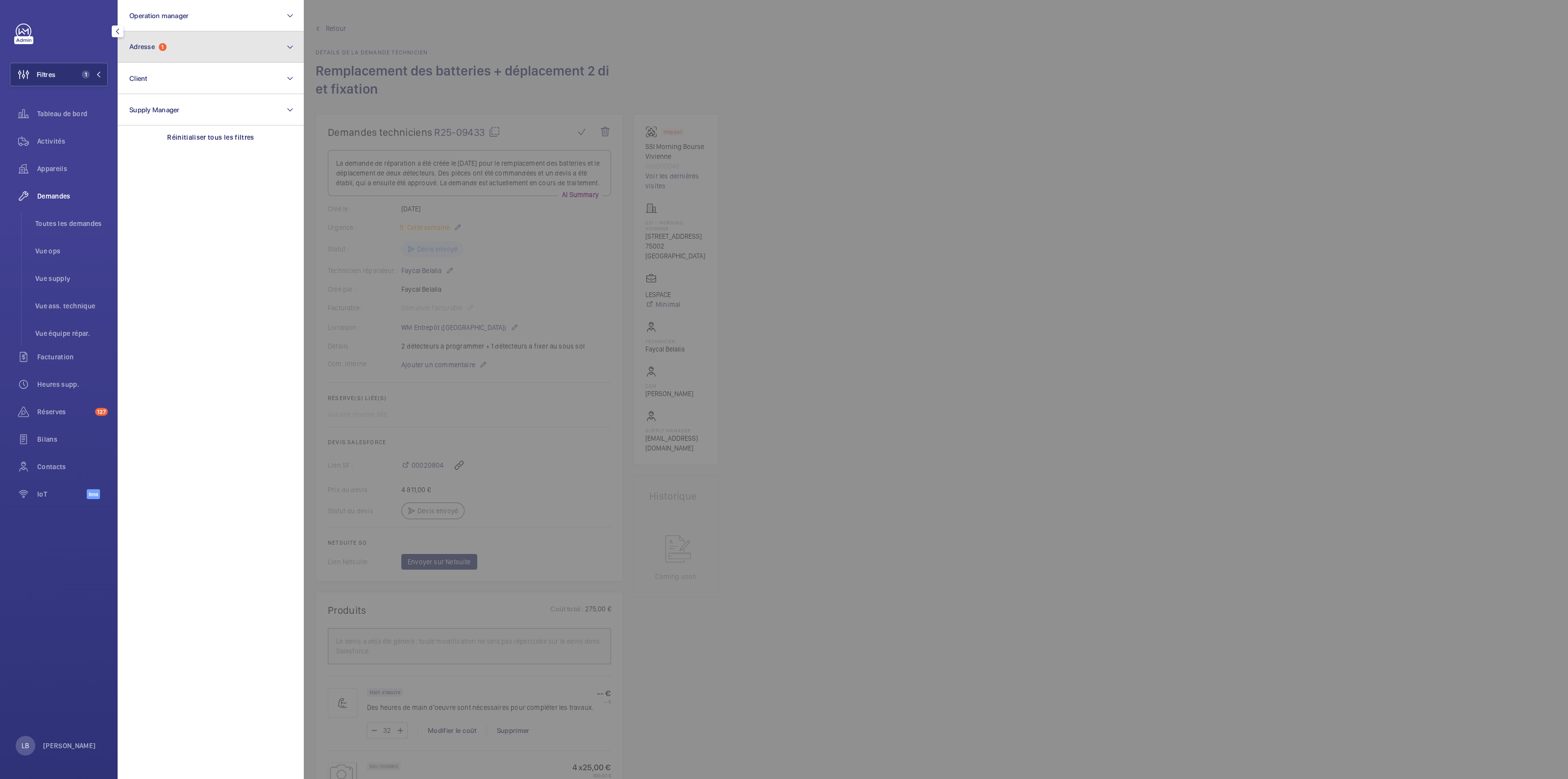
click at [186, 47] on button "Adresse 1" at bounding box center [211, 48] width 186 height 32
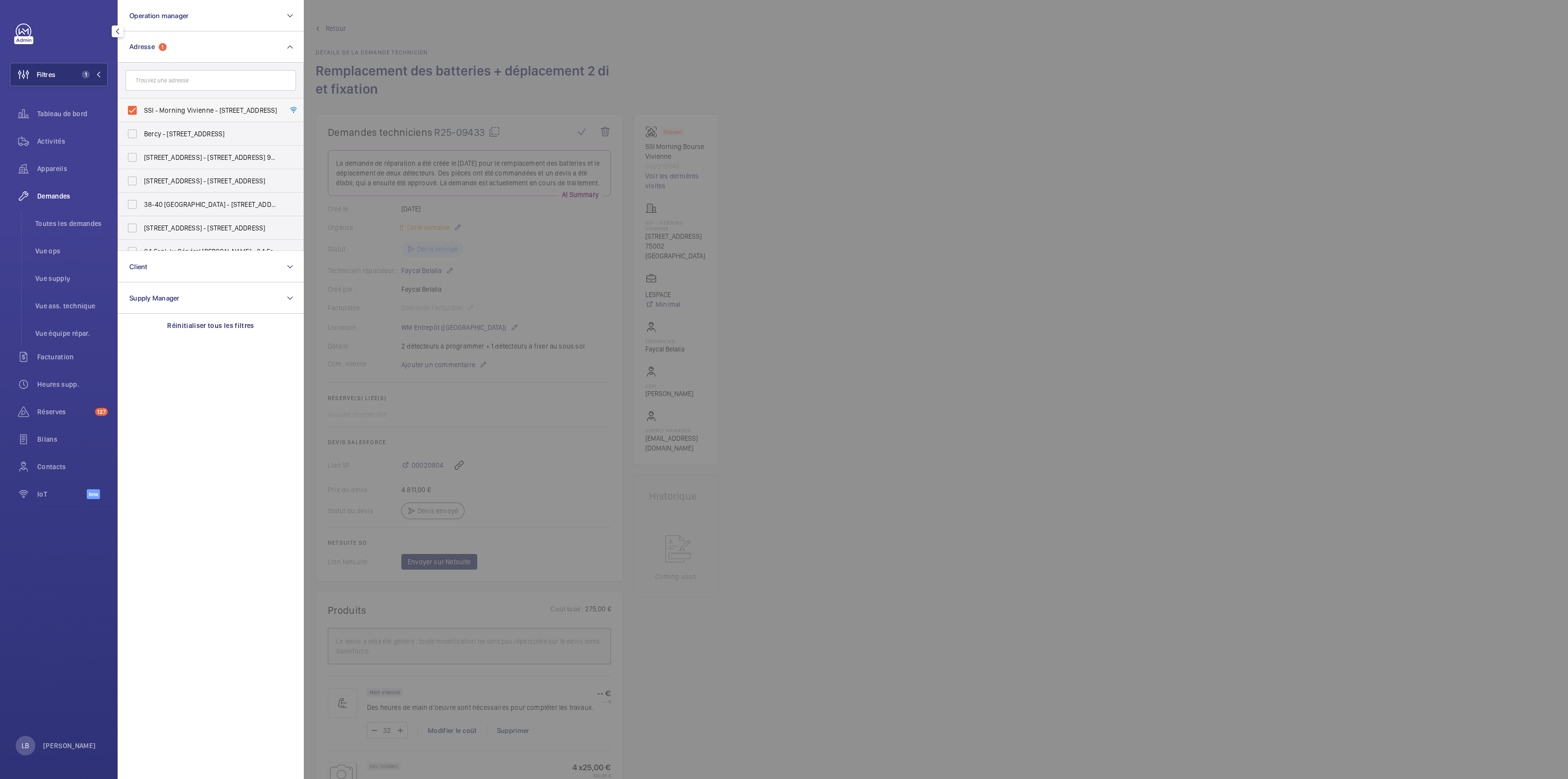
click at [127, 111] on label "SSI - Morning Vivienne - [STREET_ADDRESS]" at bounding box center [203, 110] width 170 height 24
click at [127, 111] on input "SSI - Morning Vivienne - [STREET_ADDRESS]" at bounding box center [132, 110] width 19 height 19
checkbox input "false"
click at [155, 82] on input "text" at bounding box center [211, 80] width 170 height 21
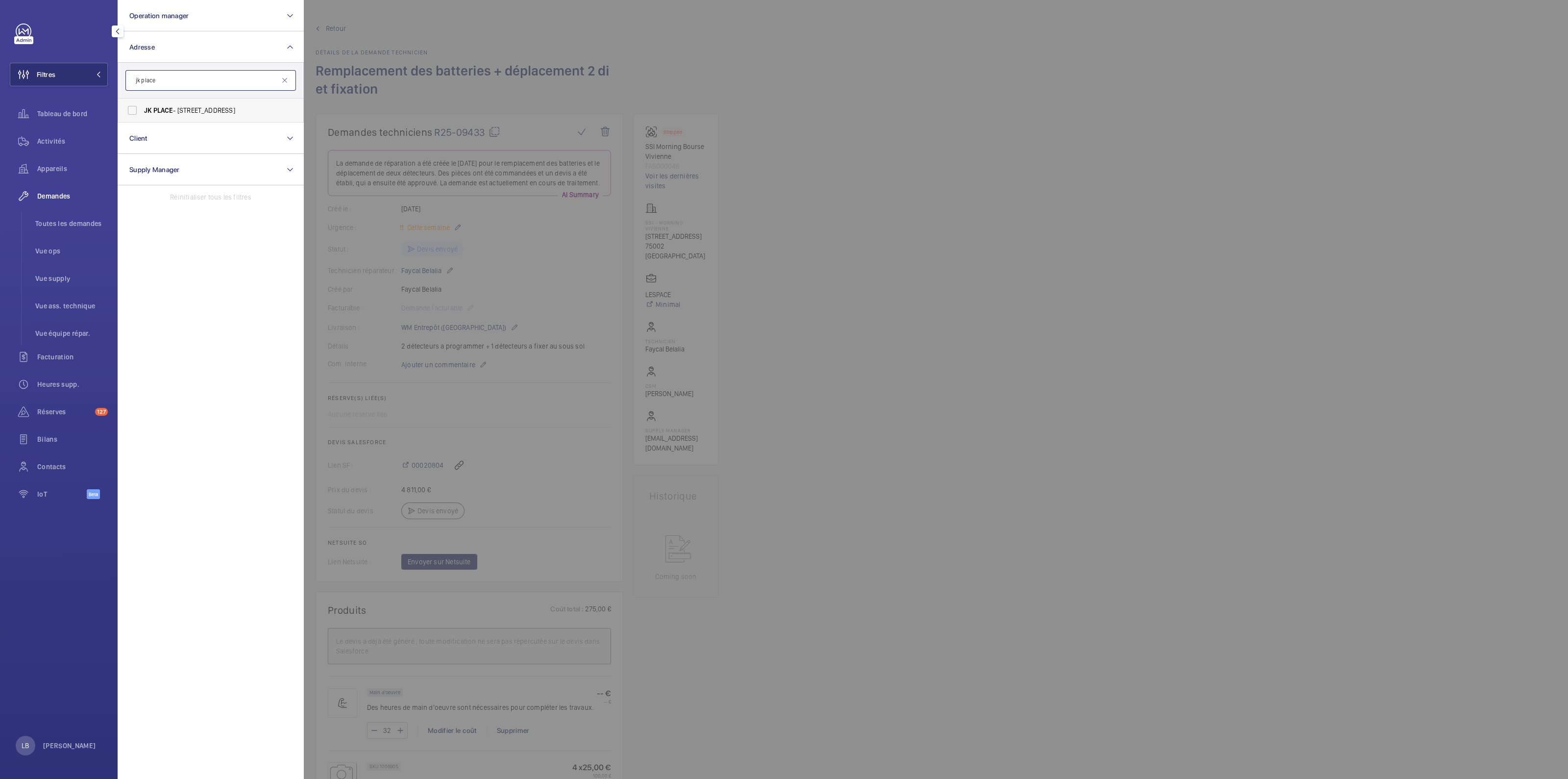
type input "jk place"
drag, startPoint x: 134, startPoint y: 113, endPoint x: 119, endPoint y: 110, distance: 15.3
click at [133, 113] on label "JK PLACE - [STREET_ADDRESS]" at bounding box center [203, 110] width 170 height 24
click at [133, 113] on input "JK PLACE - [STREET_ADDRESS]" at bounding box center [132, 110] width 19 height 19
checkbox input "true"
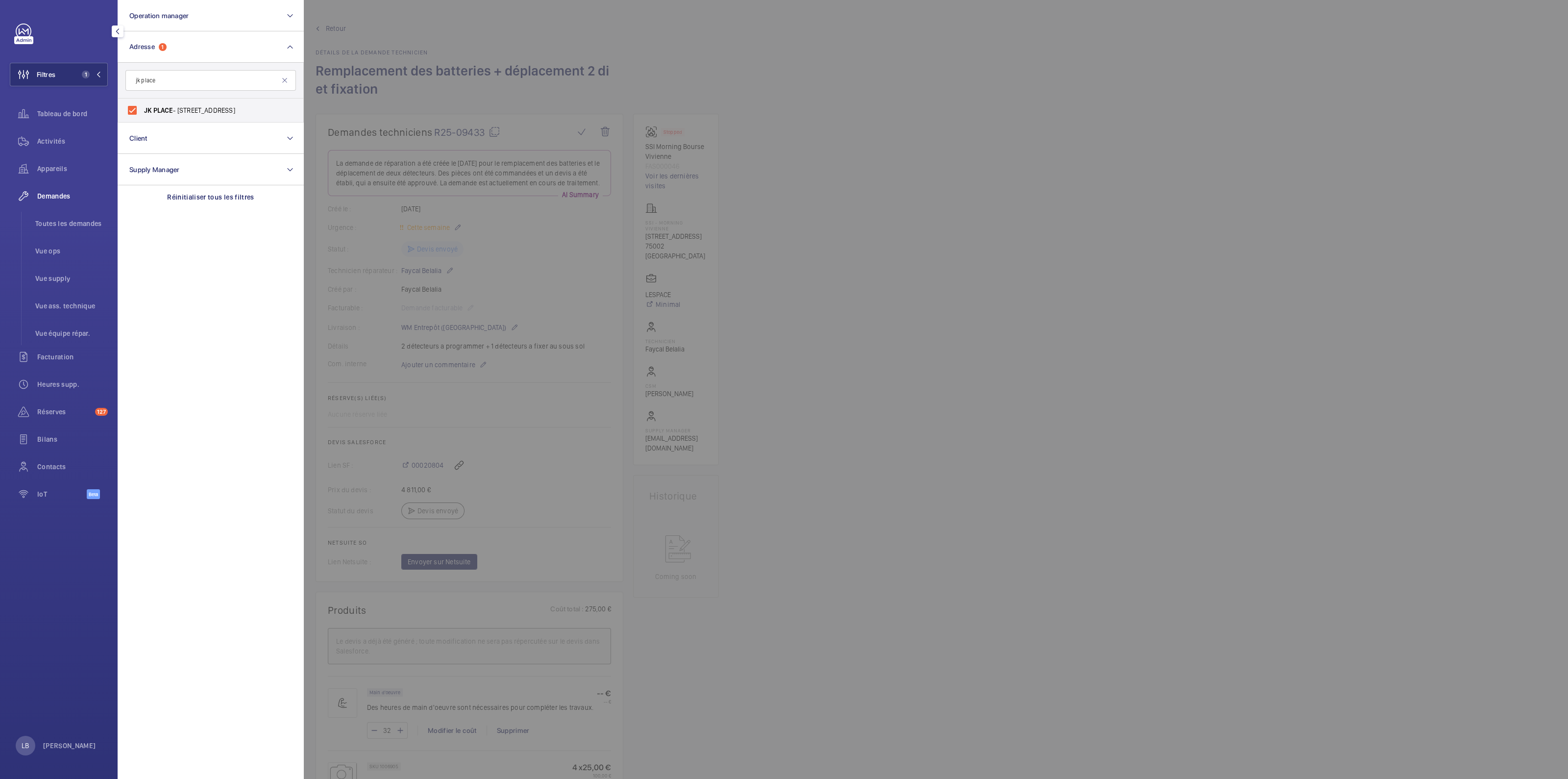
click at [992, 209] on div at bounding box center [1088, 389] width 1568 height 779
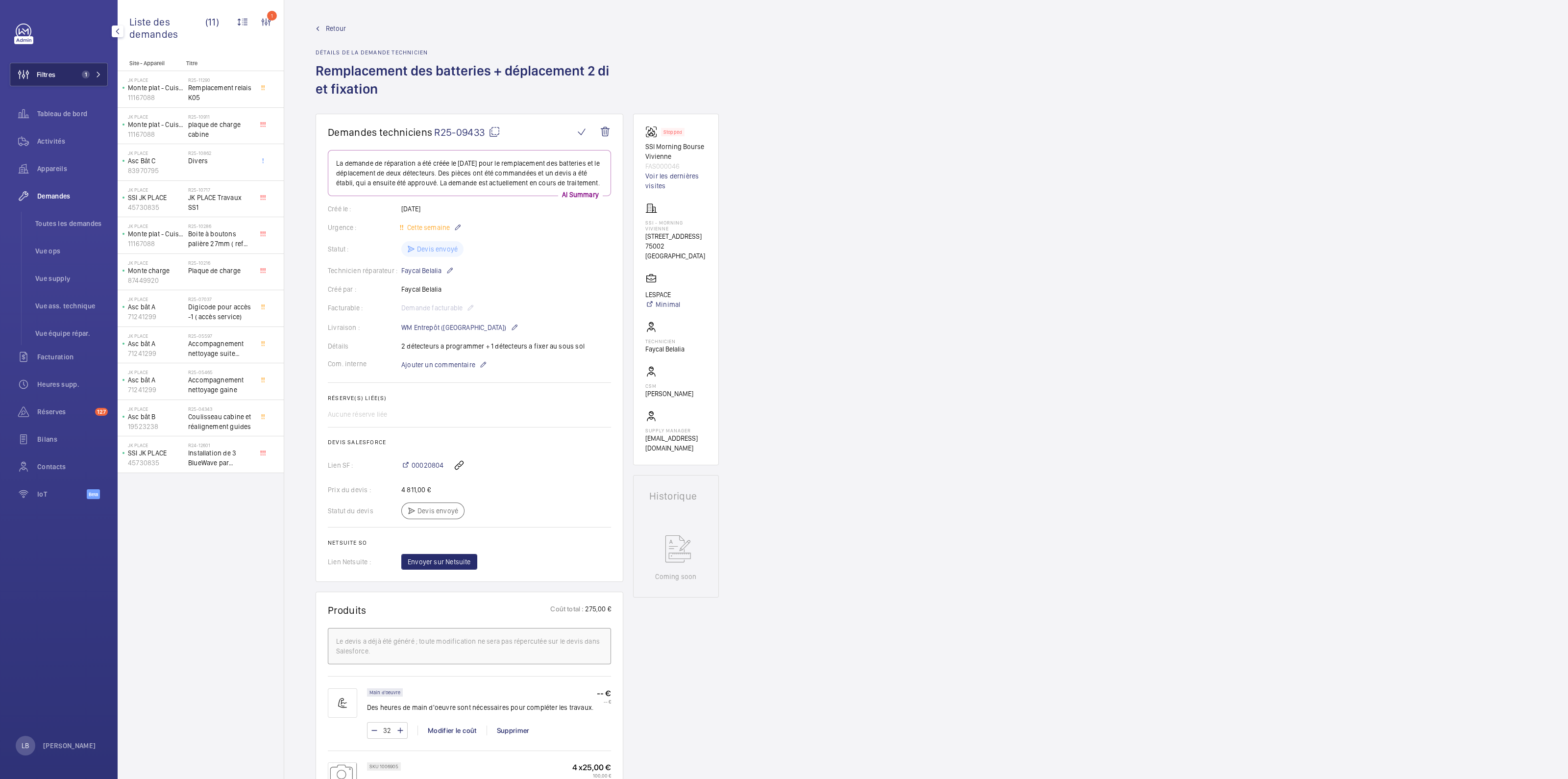
click at [46, 71] on span "Filtres" at bounding box center [46, 74] width 19 height 10
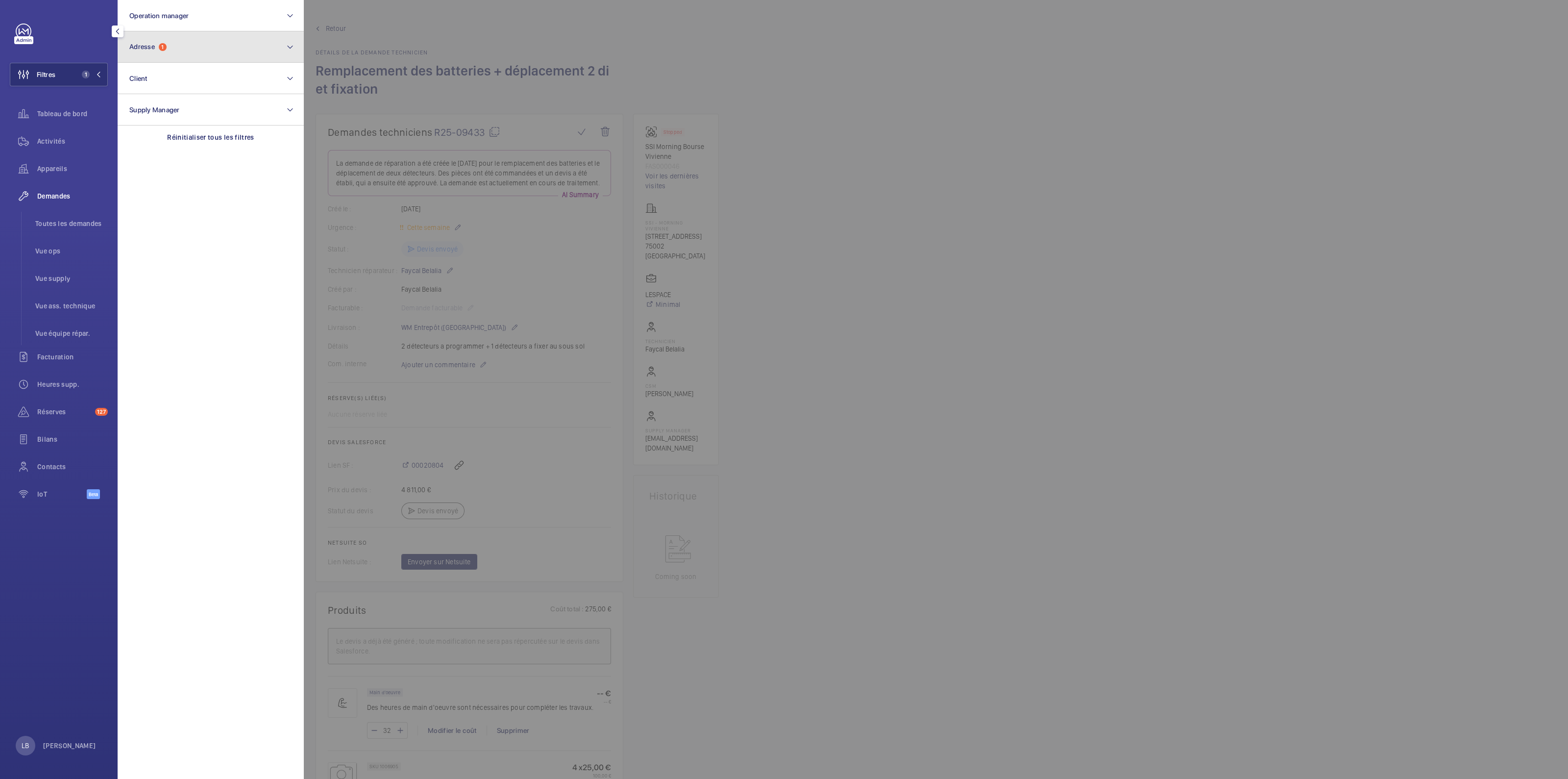
click at [187, 35] on button "Adresse 1" at bounding box center [211, 48] width 186 height 32
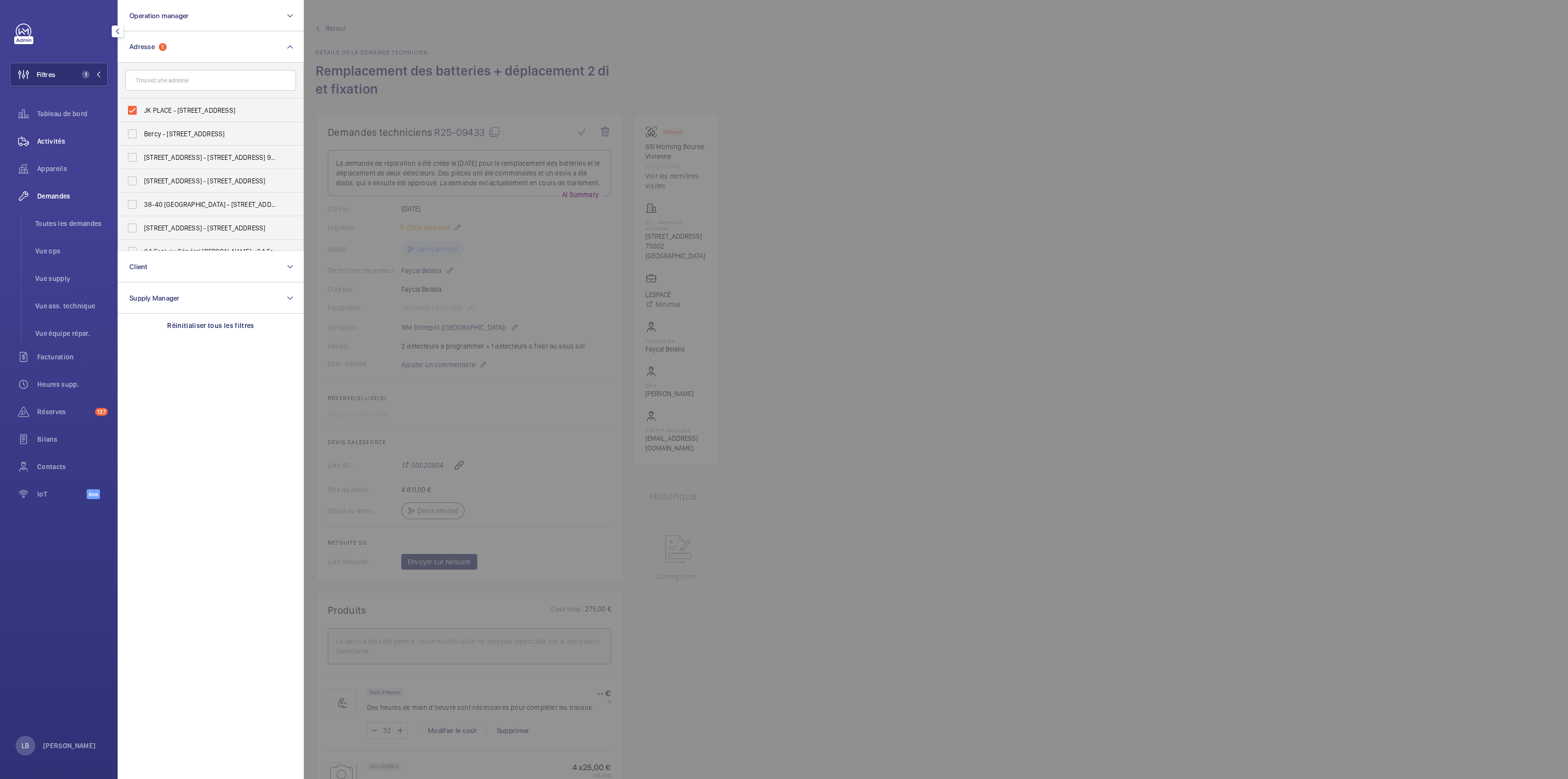
click at [66, 132] on div "Activités" at bounding box center [58, 141] width 98 height 24
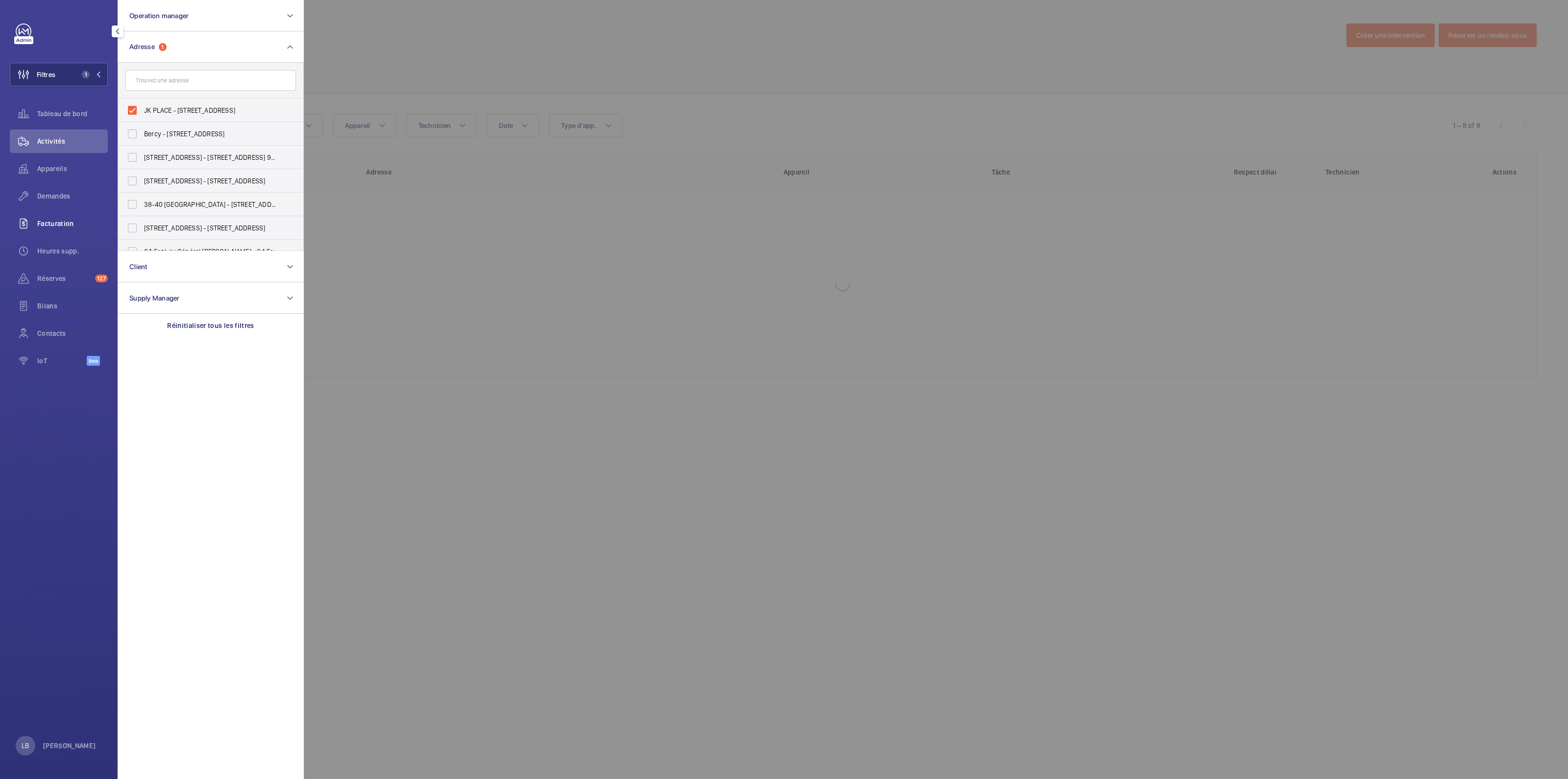
click at [57, 197] on span "Demandes" at bounding box center [72, 196] width 71 height 10
click at [69, 222] on span "Toutes les demandes" at bounding box center [71, 224] width 72 height 10
click at [896, 46] on div at bounding box center [1088, 389] width 1568 height 779
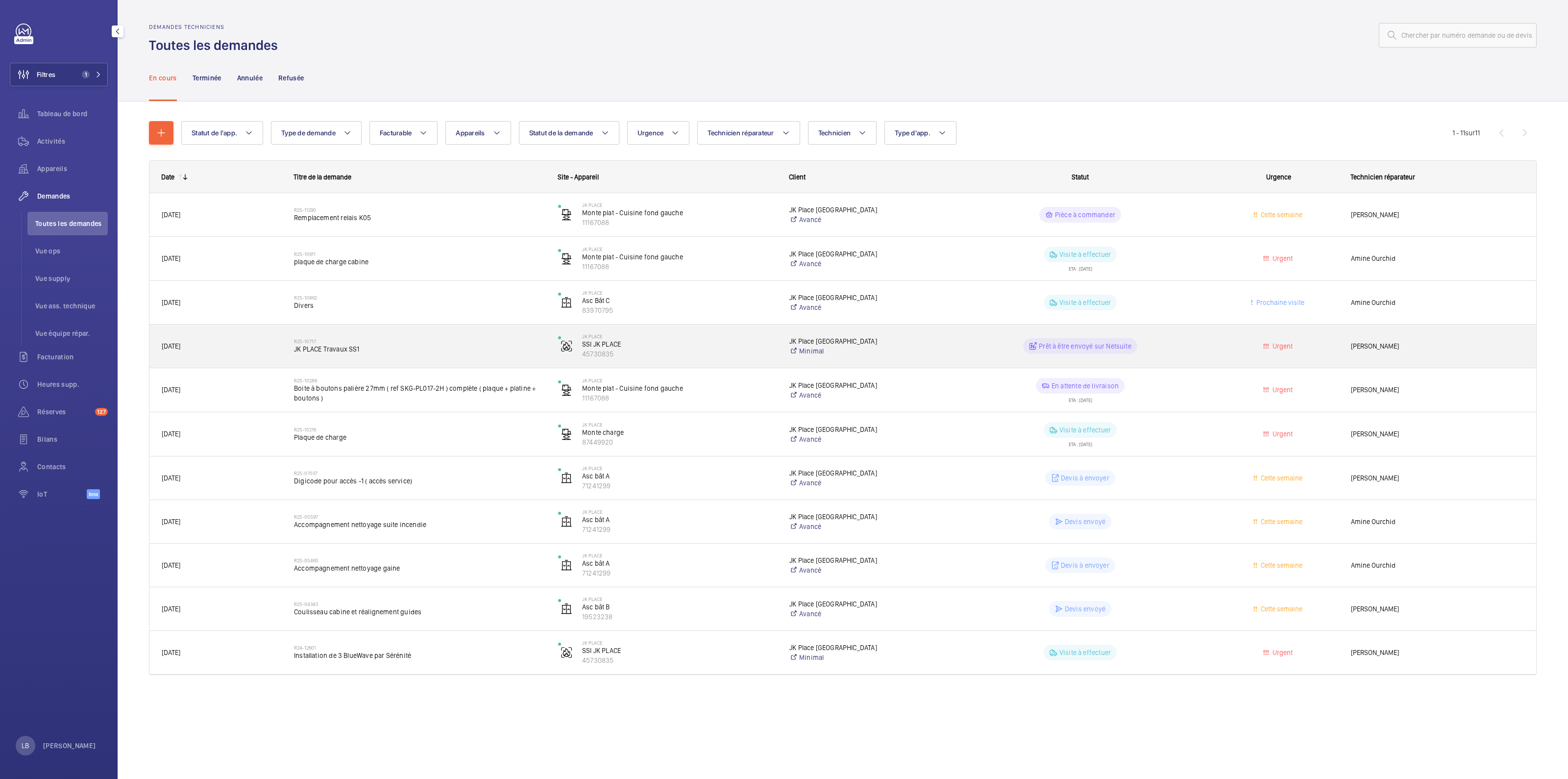
click at [1208, 336] on div "Urgent" at bounding box center [1273, 346] width 131 height 31
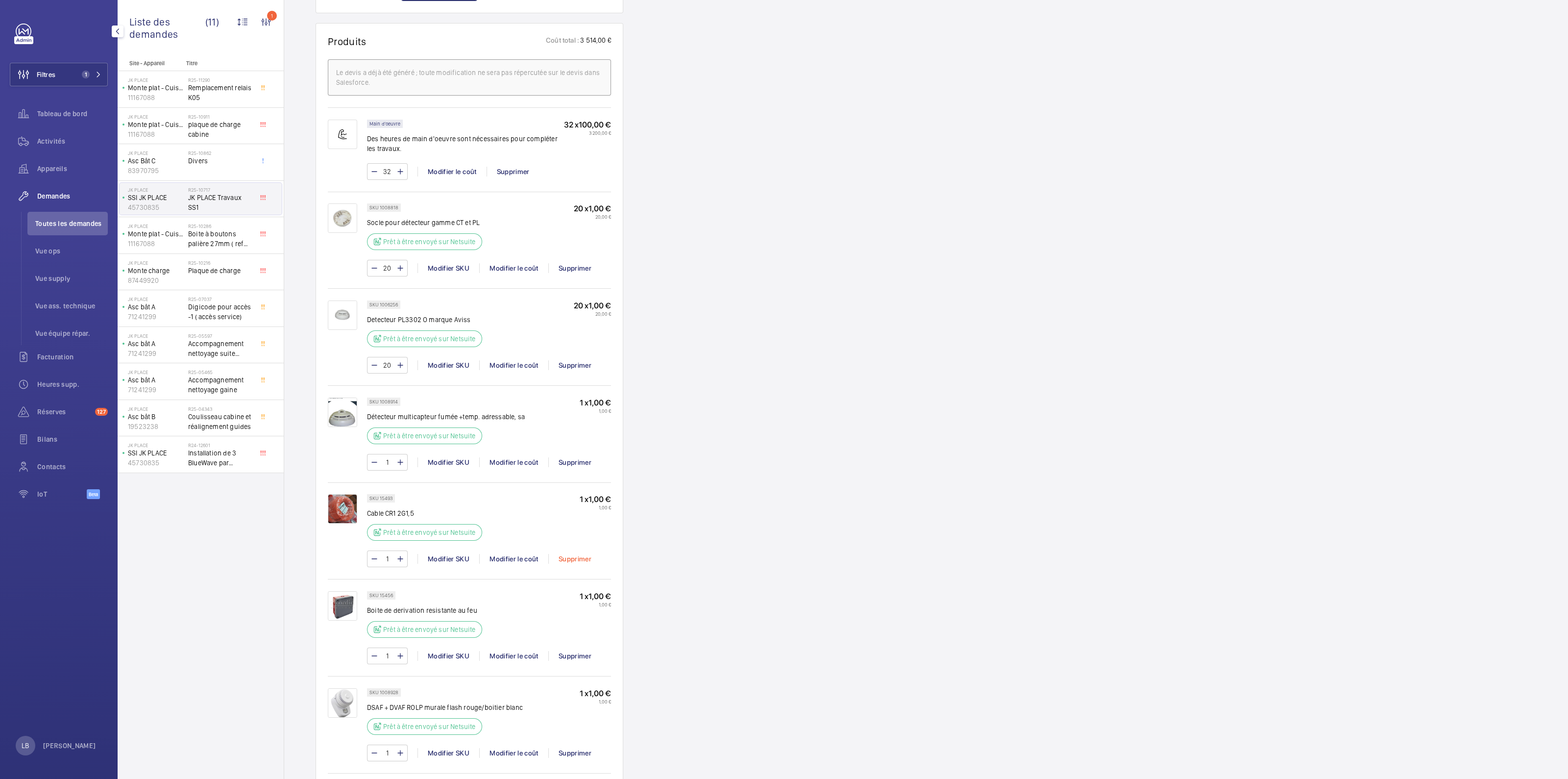
scroll to position [674, 0]
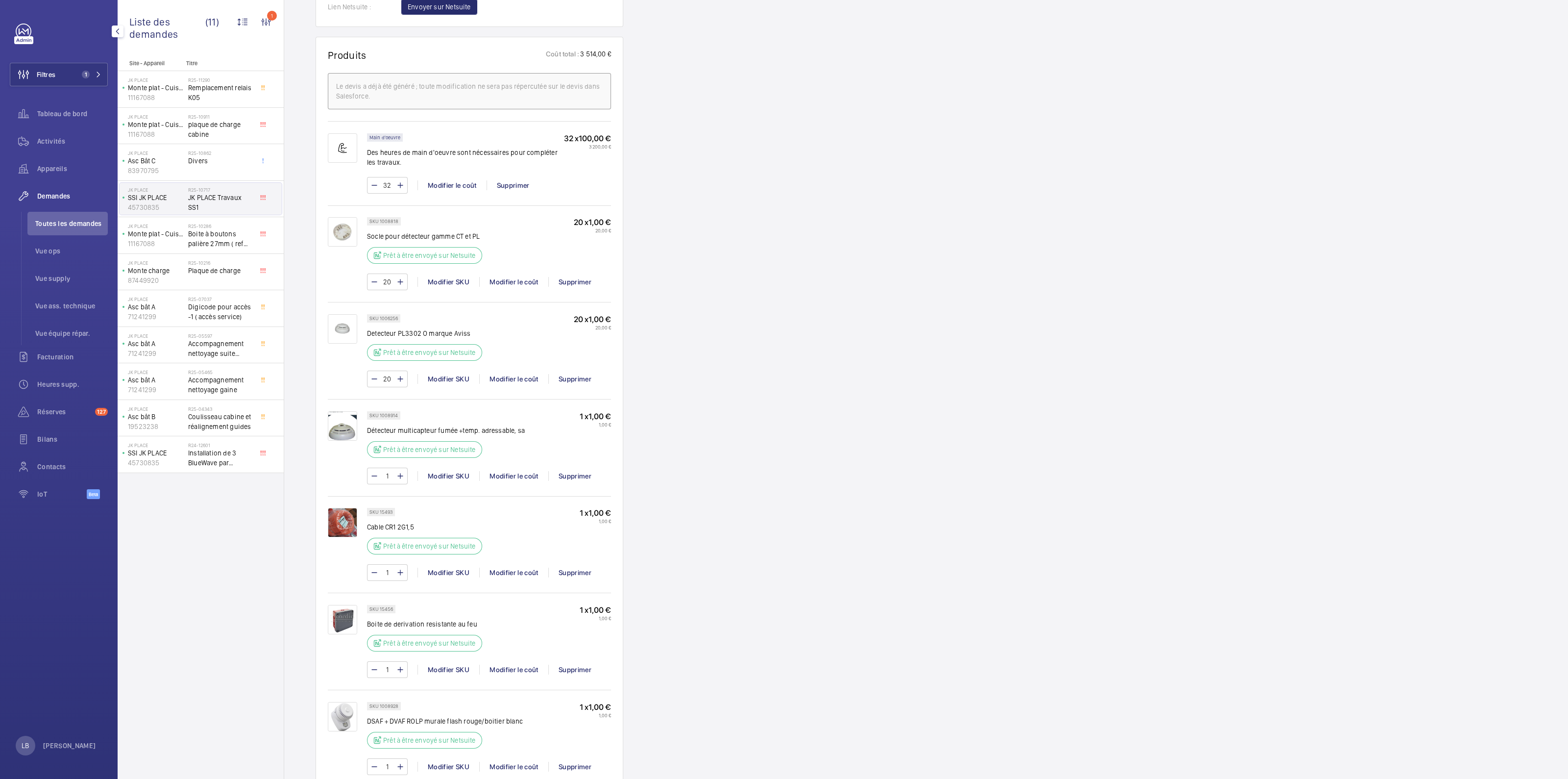
click at [934, 472] on div "Demandes techniciens R25-10717 Une demande de réparation urgente a été créée le…" at bounding box center [926, 378] width 1284 height 1914
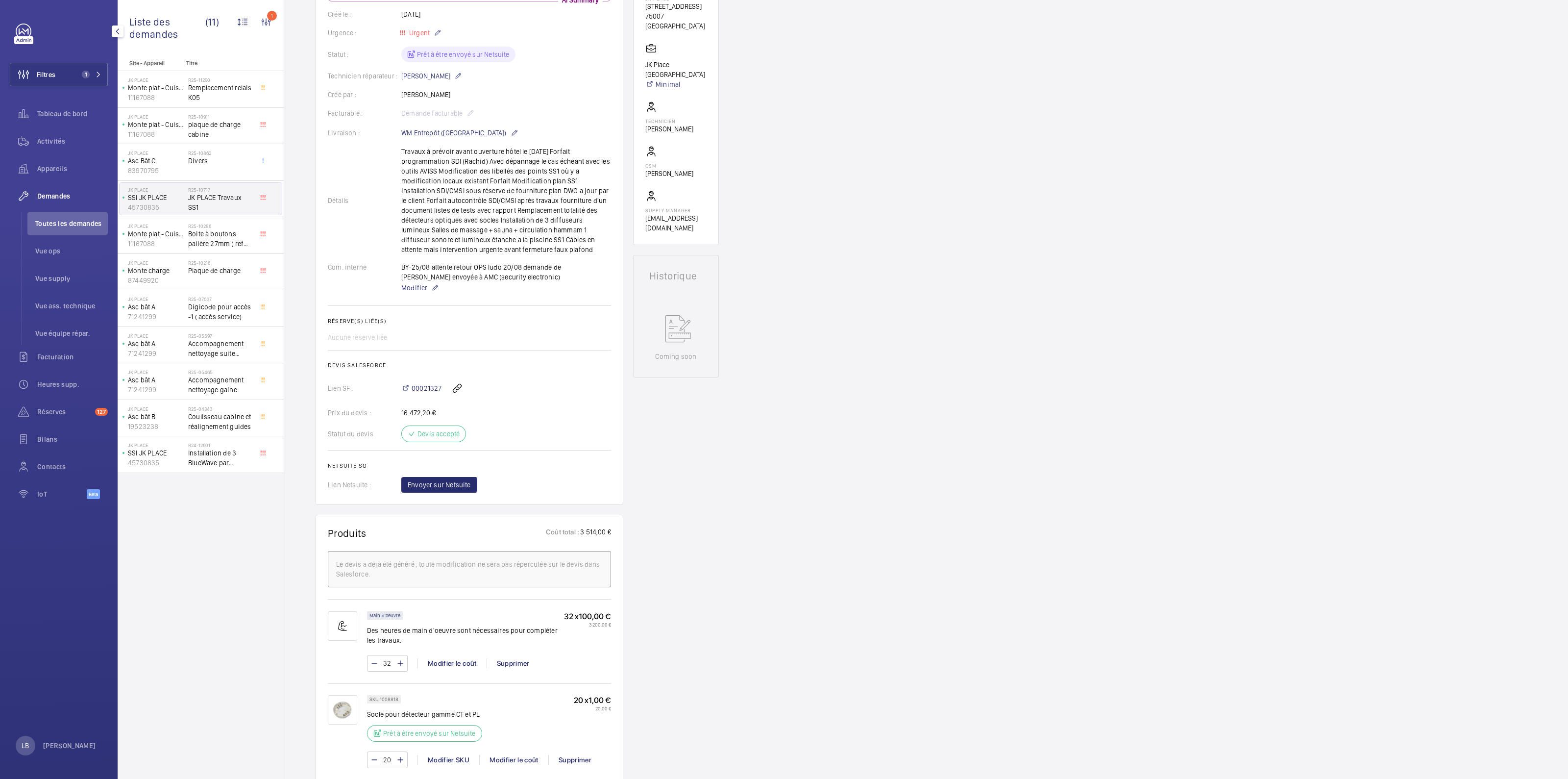
scroll to position [245, 0]
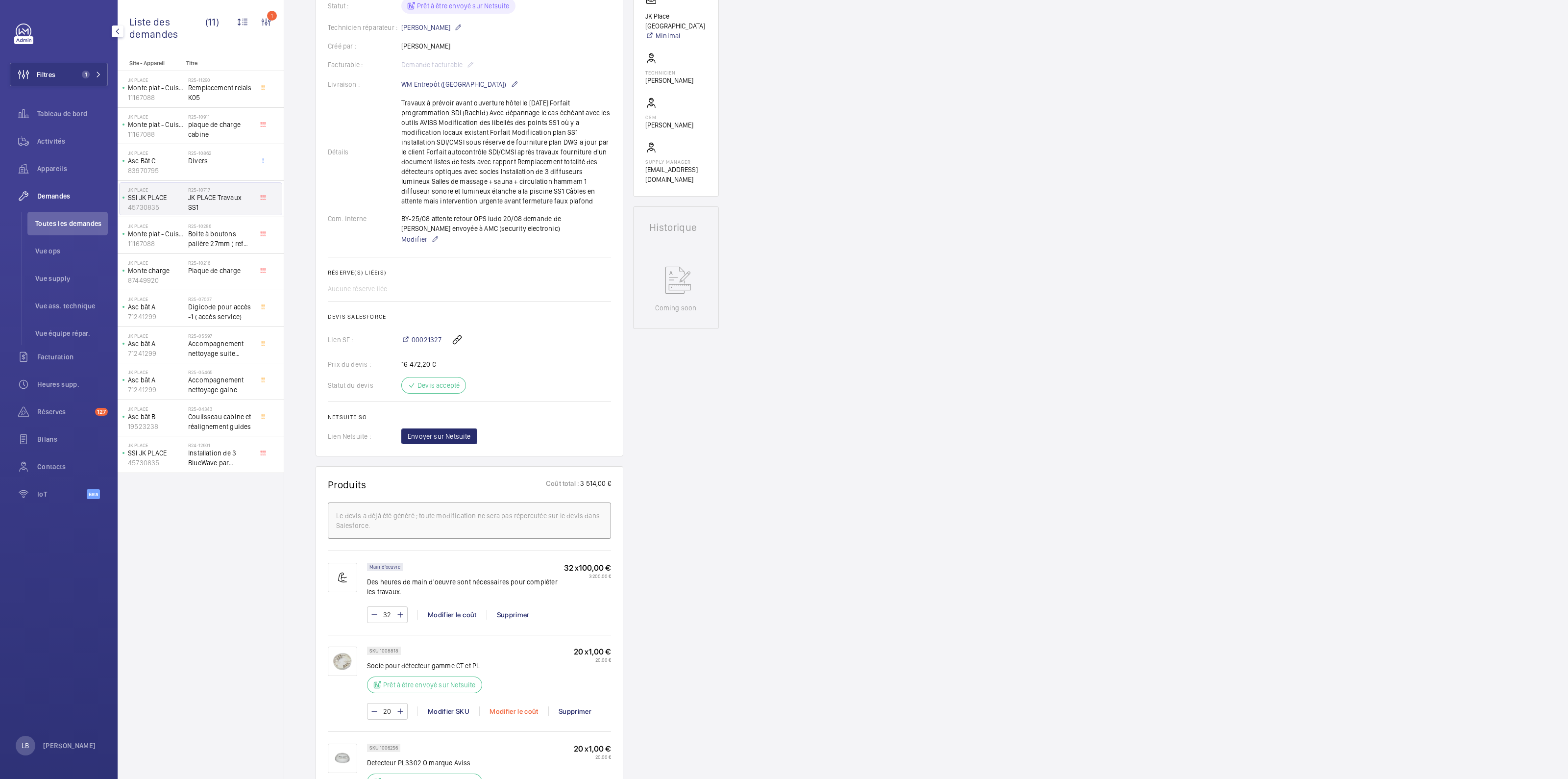
click at [515, 710] on div "Modifier le coût" at bounding box center [514, 711] width 69 height 10
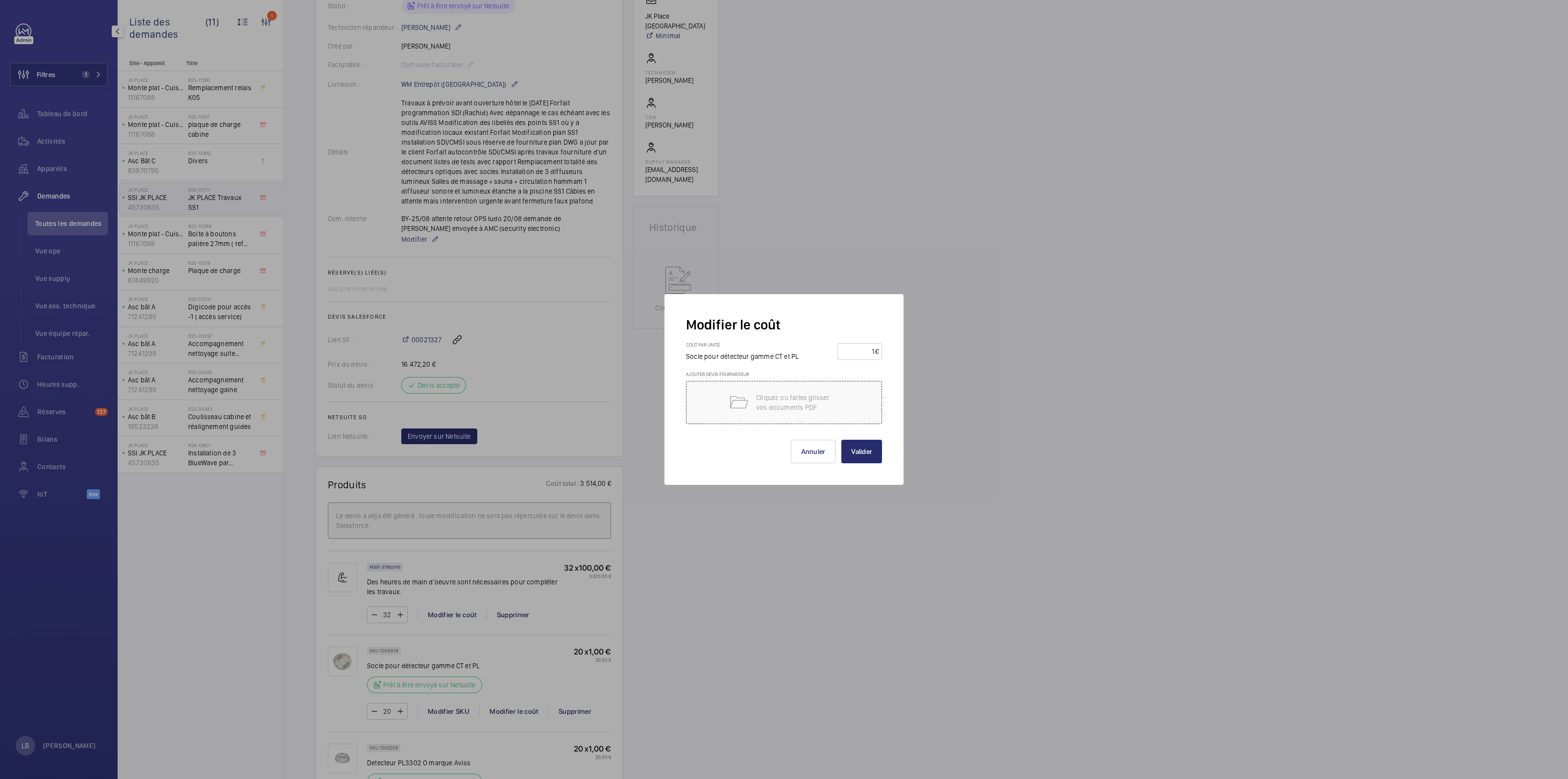
click at [789, 401] on p "Cliquez ou faites glisser vos documents PDF" at bounding box center [797, 403] width 83 height 19
click at [812, 450] on button "Annuler" at bounding box center [813, 451] width 45 height 24
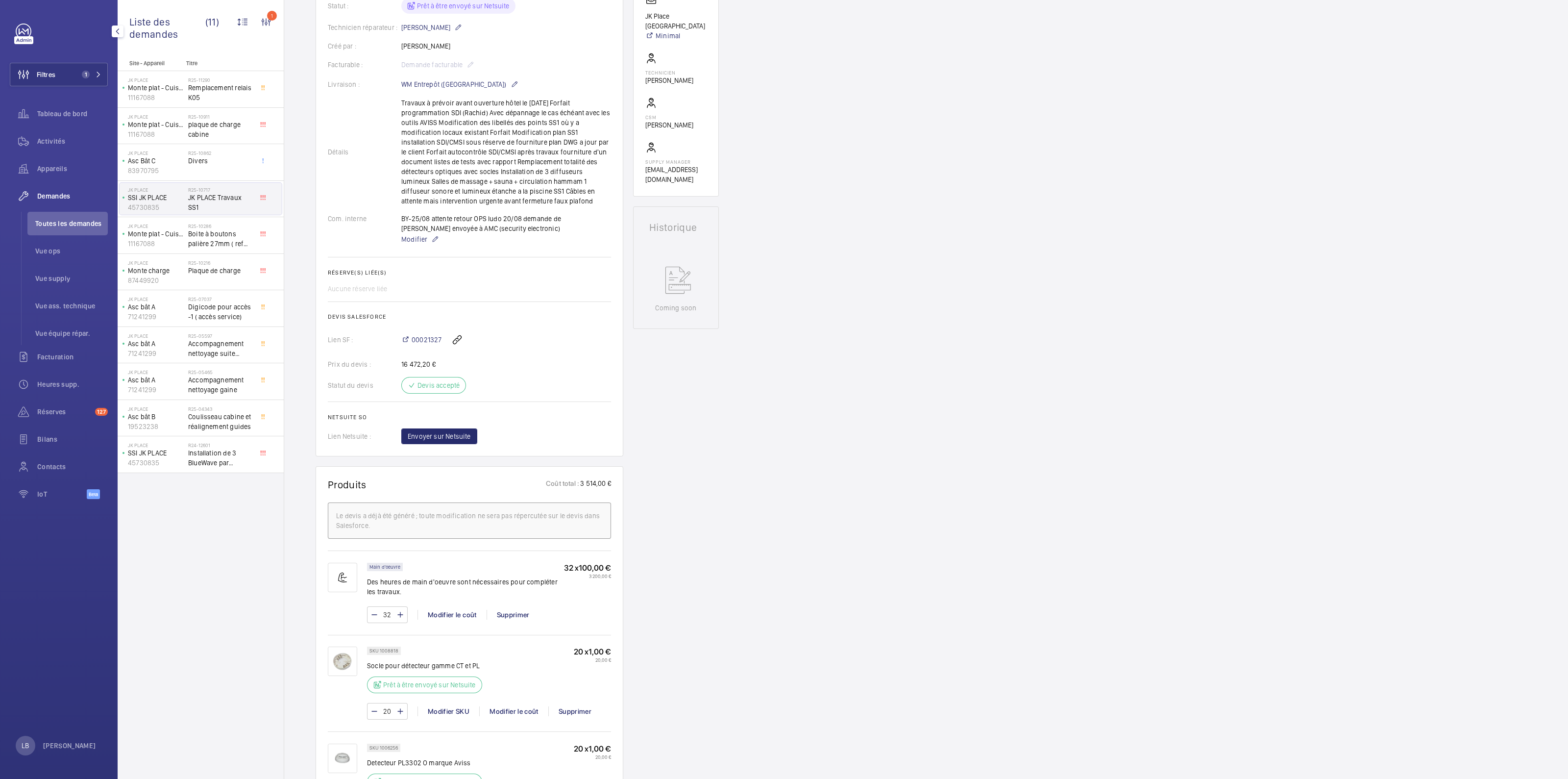
click at [203, 505] on div "Site - Appareil Titre JK PLACE Monte plat - Cuisine fond gauche 11167088 R25-11…" at bounding box center [200, 419] width 166 height 719
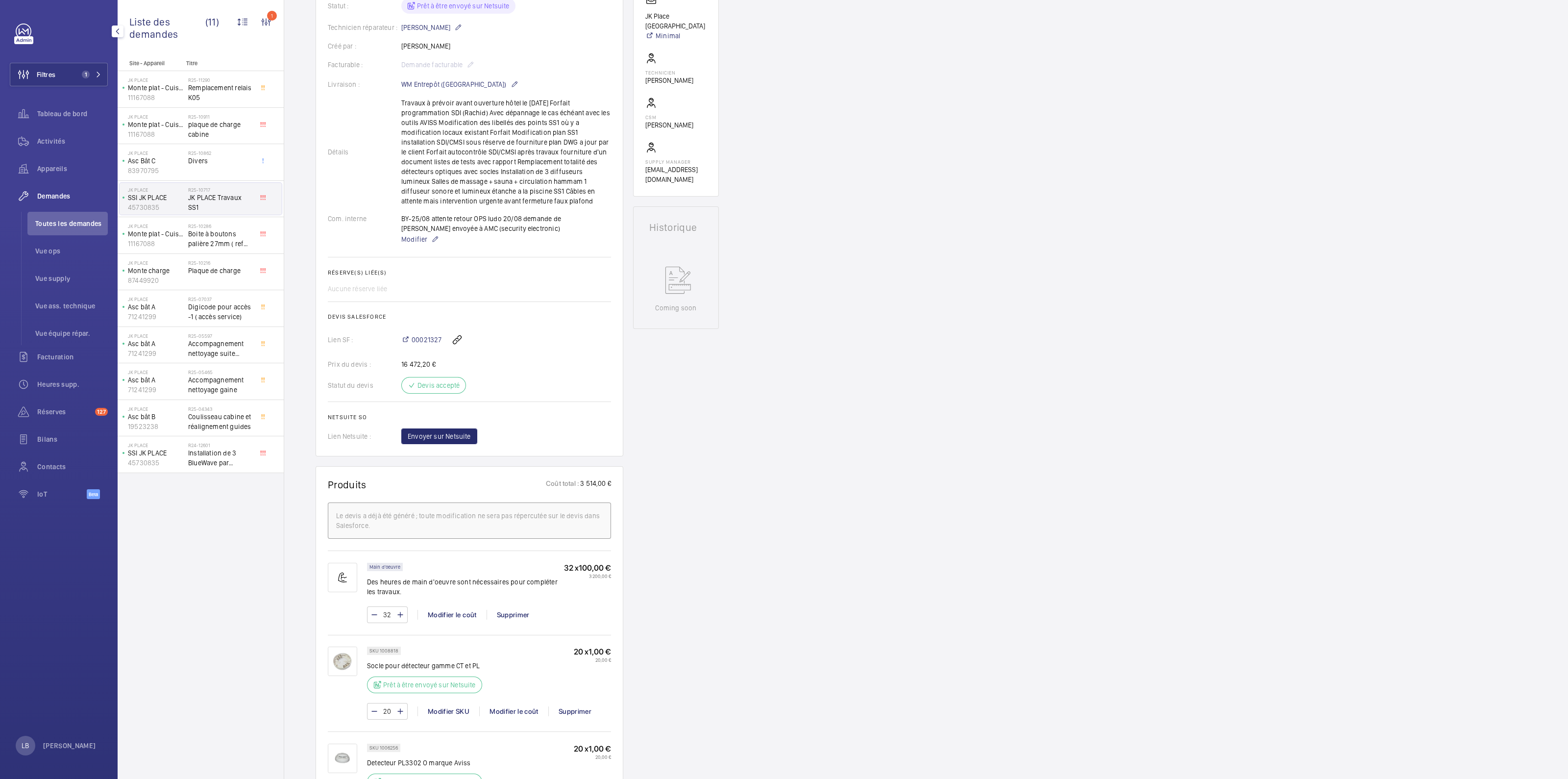
scroll to position [0, 0]
